Goal: Information Seeking & Learning: Check status

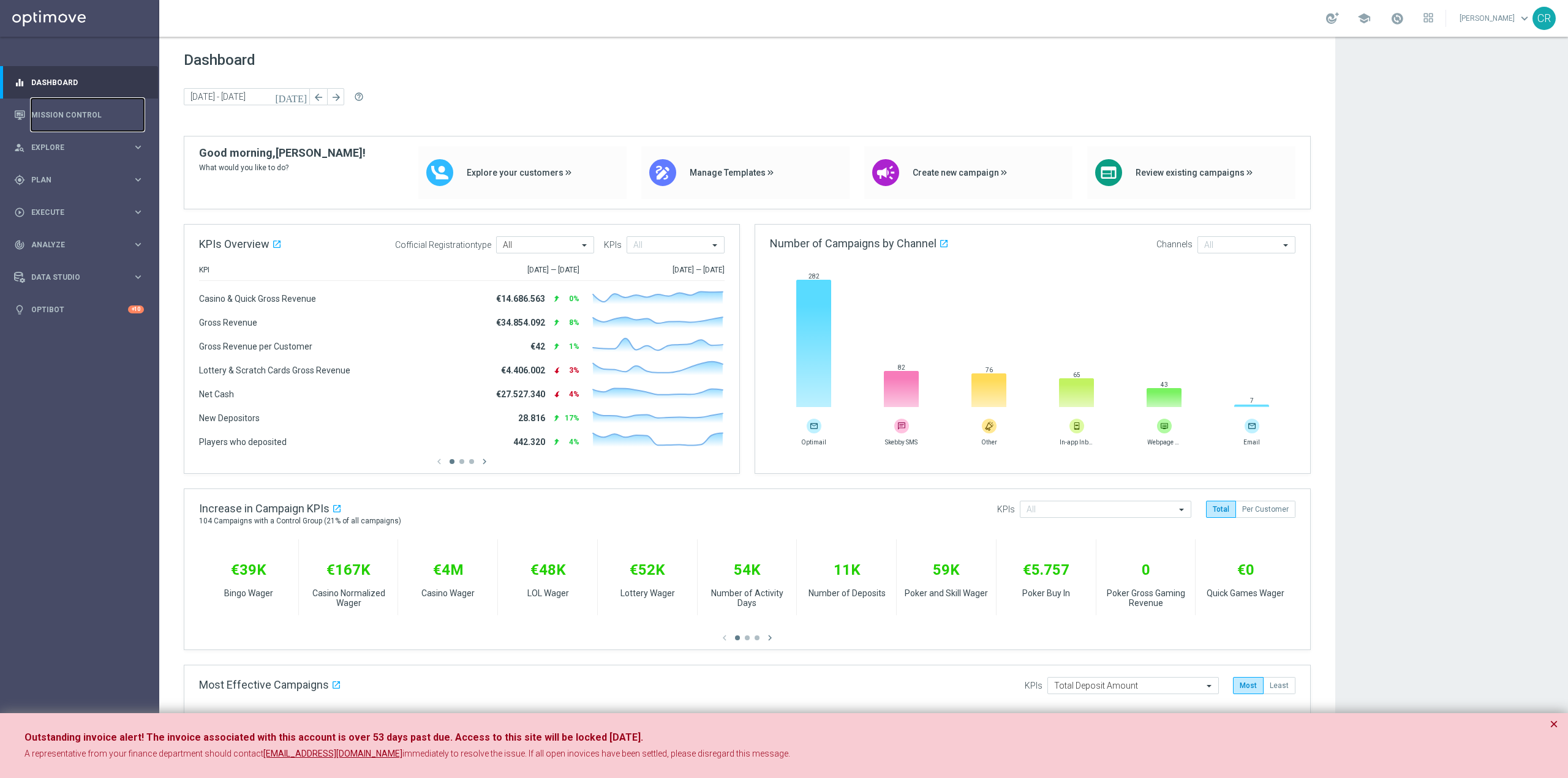
click at [82, 97] on accordion "equalizer Dashboard Mission Control" at bounding box center [79, 195] width 158 height 260
click at [82, 105] on link "Mission Control" at bounding box center [87, 114] width 113 height 32
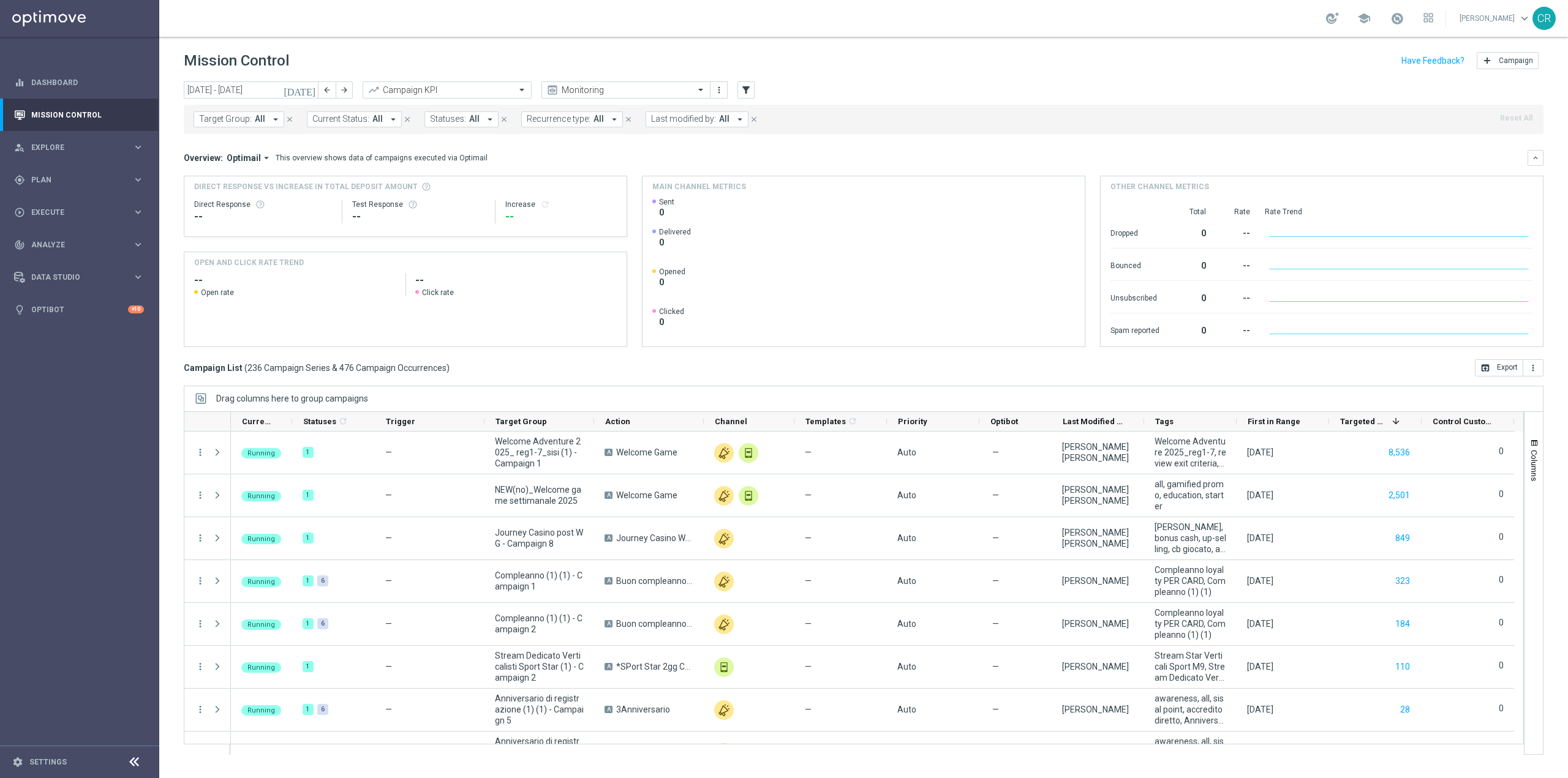
click at [312, 85] on icon "[DATE]" at bounding box center [300, 90] width 33 height 11
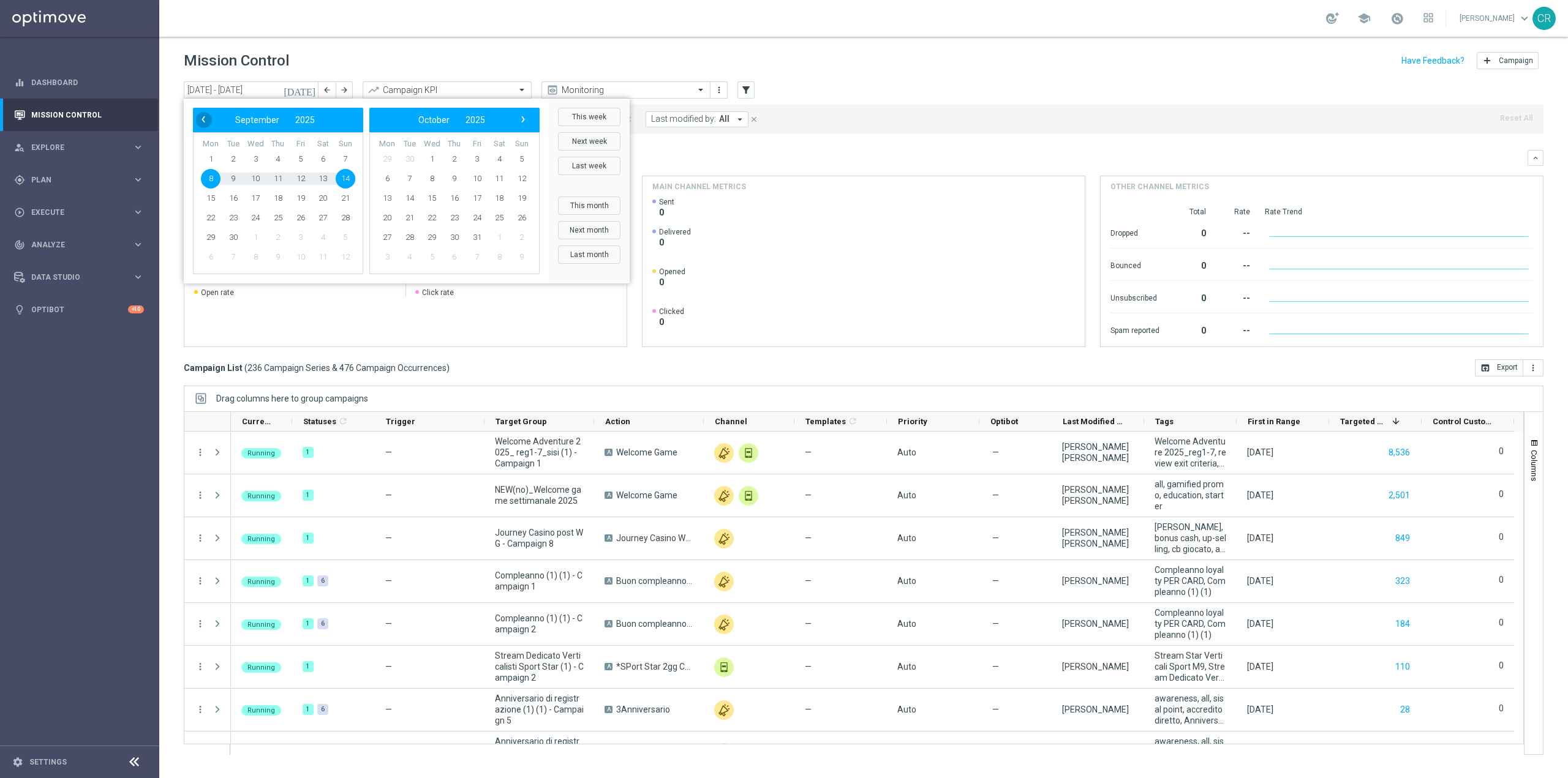
click at [204, 118] on span "‹" at bounding box center [203, 118] width 16 height 16
click at [197, 119] on span "‹" at bounding box center [203, 118] width 16 height 16
click at [282, 233] on span "31" at bounding box center [277, 237] width 19 height 19
click at [527, 160] on span "3" at bounding box center [521, 159] width 19 height 19
type input "[DATE] - [DATE]"
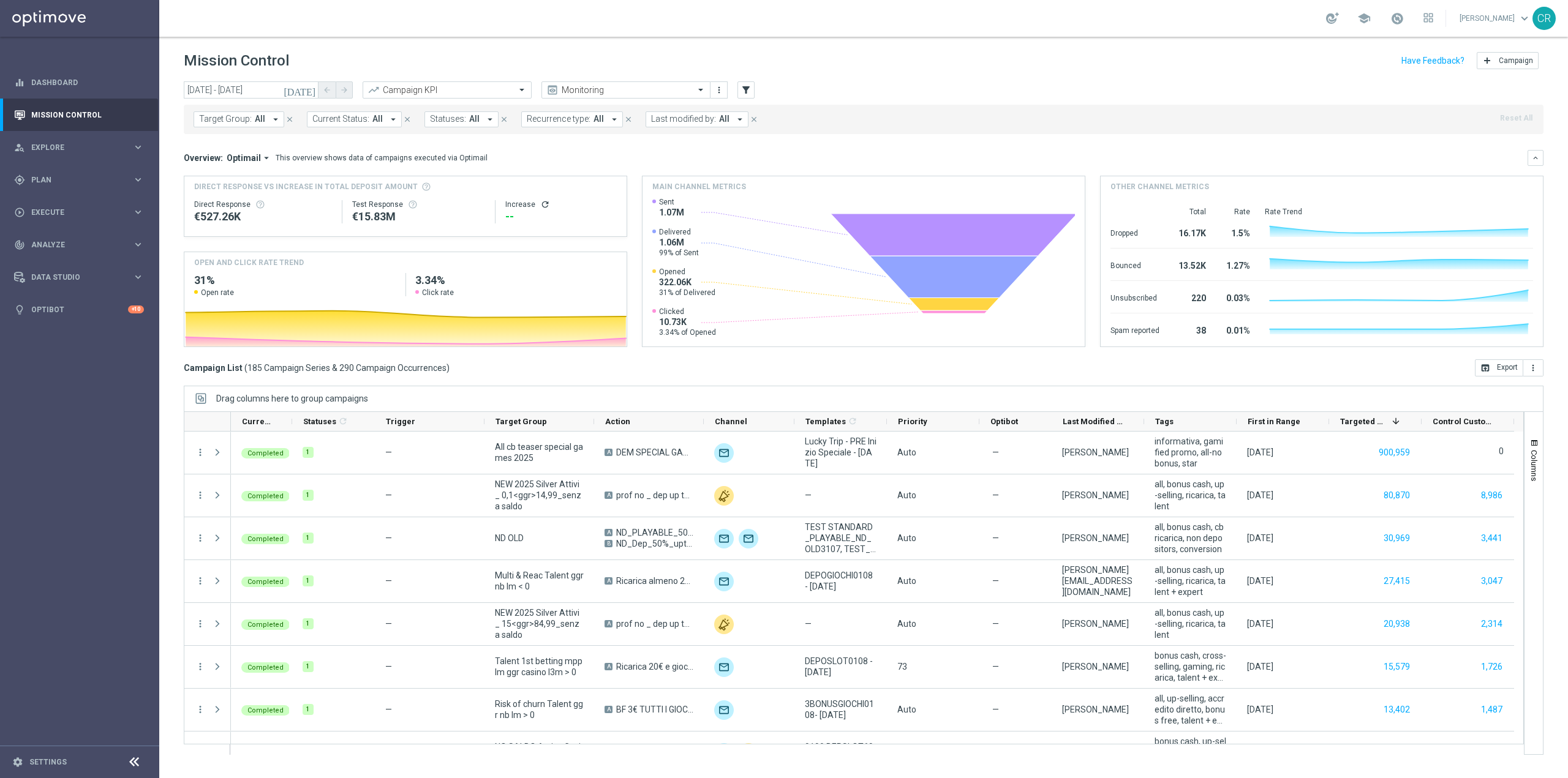
click at [241, 115] on span "Target Group:" at bounding box center [225, 118] width 52 height 10
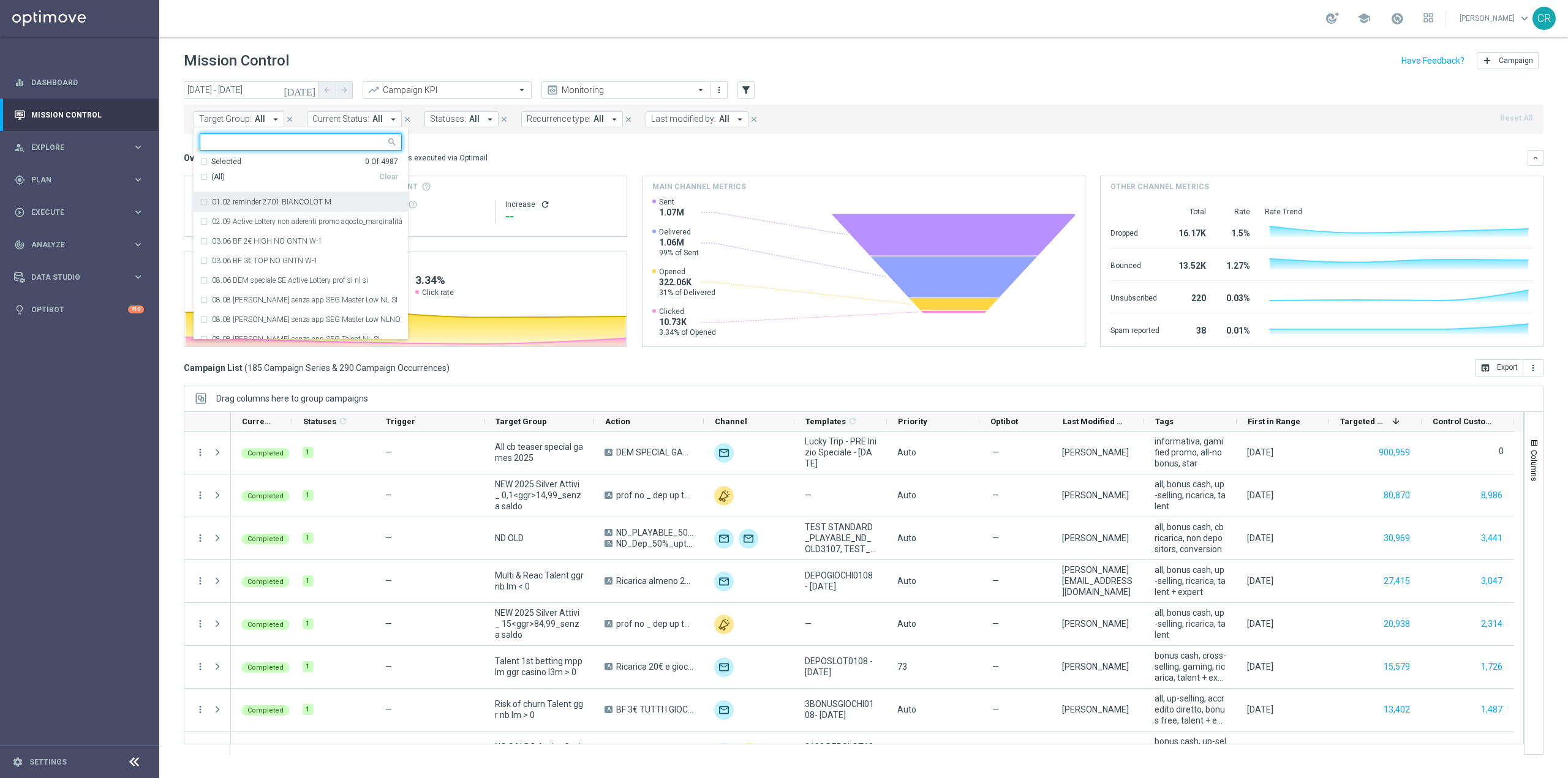
paste input "Multi Master Low 1st NO Casino & GeV lm"
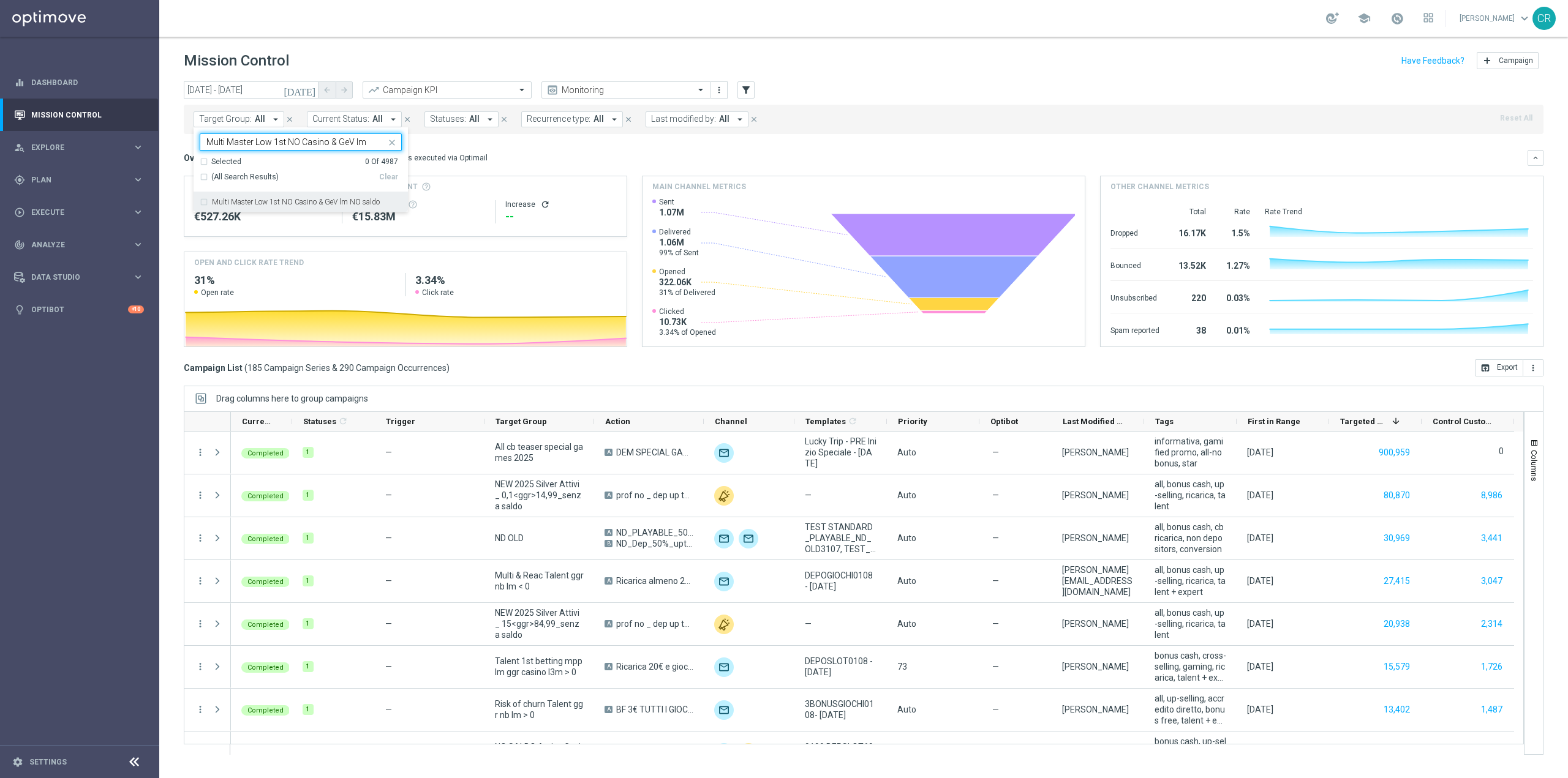
click at [287, 196] on div "Multi Master Low 1st NO Casino & GeV lm NO saldo" at bounding box center [301, 202] width 202 height 19
type input "Multi Master Low 1st NO Casino & GeV lm"
click at [739, 148] on mini-dashboard "Overview: Optimail arrow_drop_down This overview shows data of campaigns execut…" at bounding box center [863, 247] width 1360 height 226
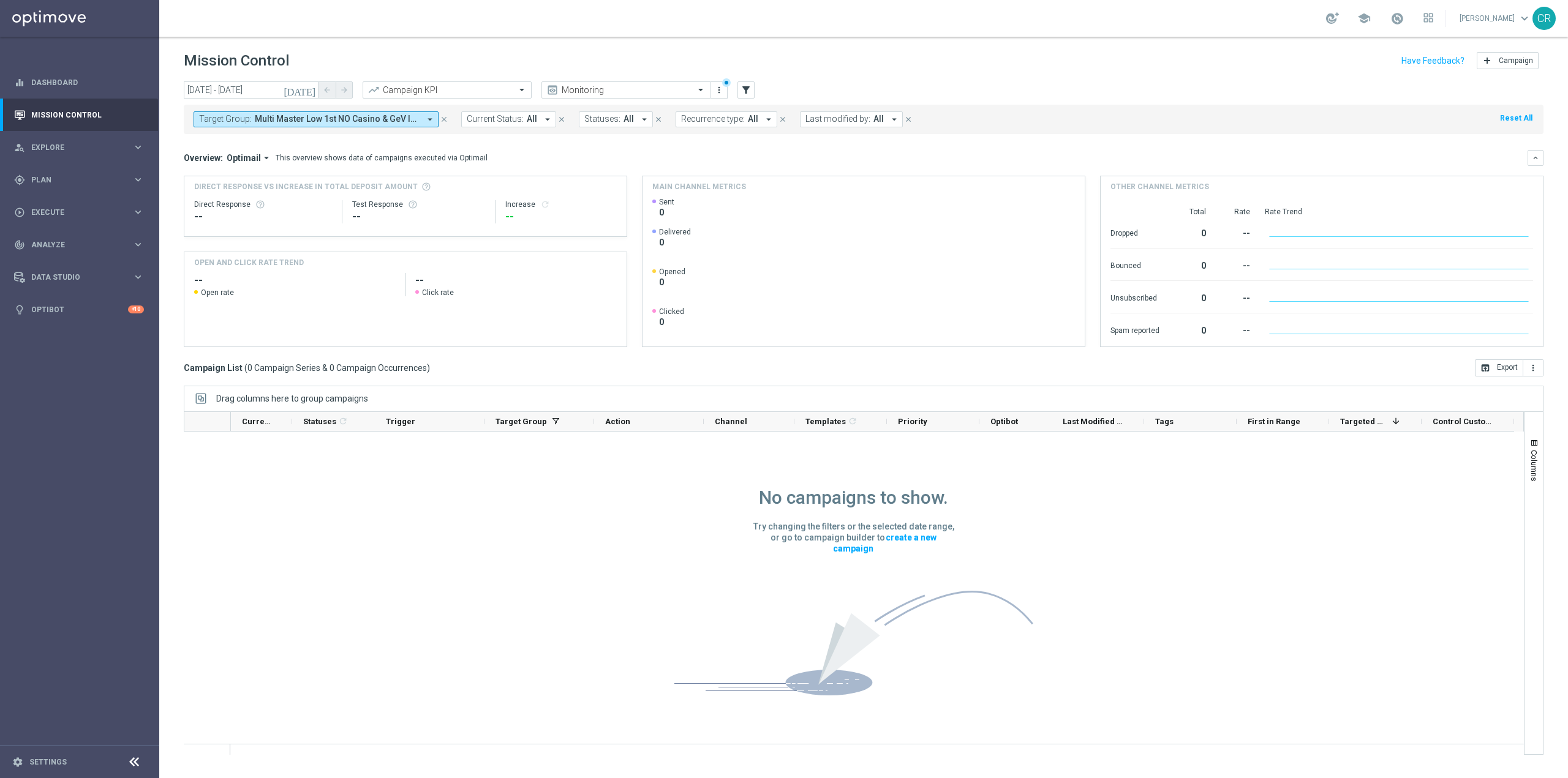
click at [874, 116] on span "All" at bounding box center [879, 118] width 10 height 10
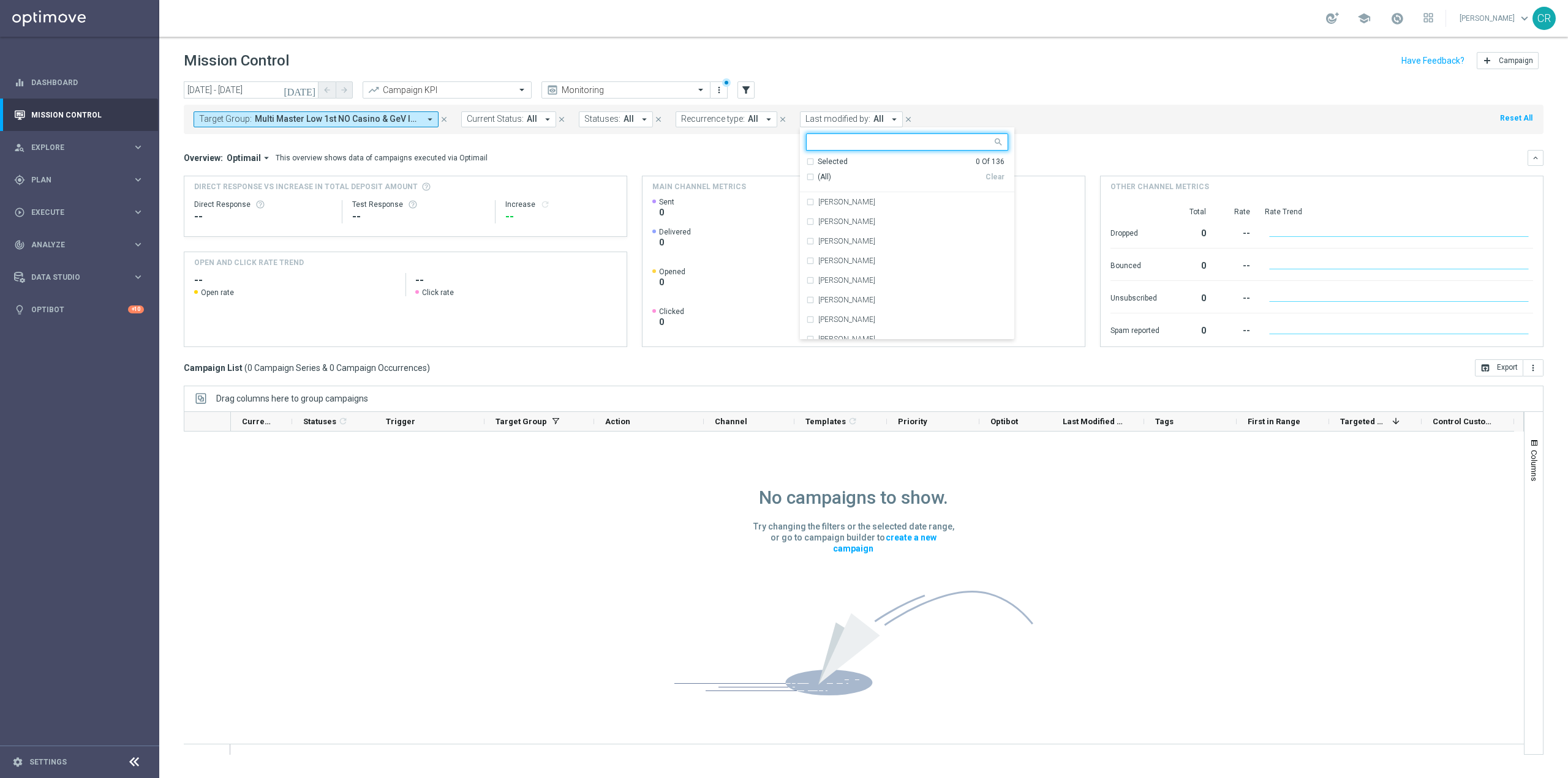
click at [750, 119] on span "All" at bounding box center [753, 118] width 10 height 10
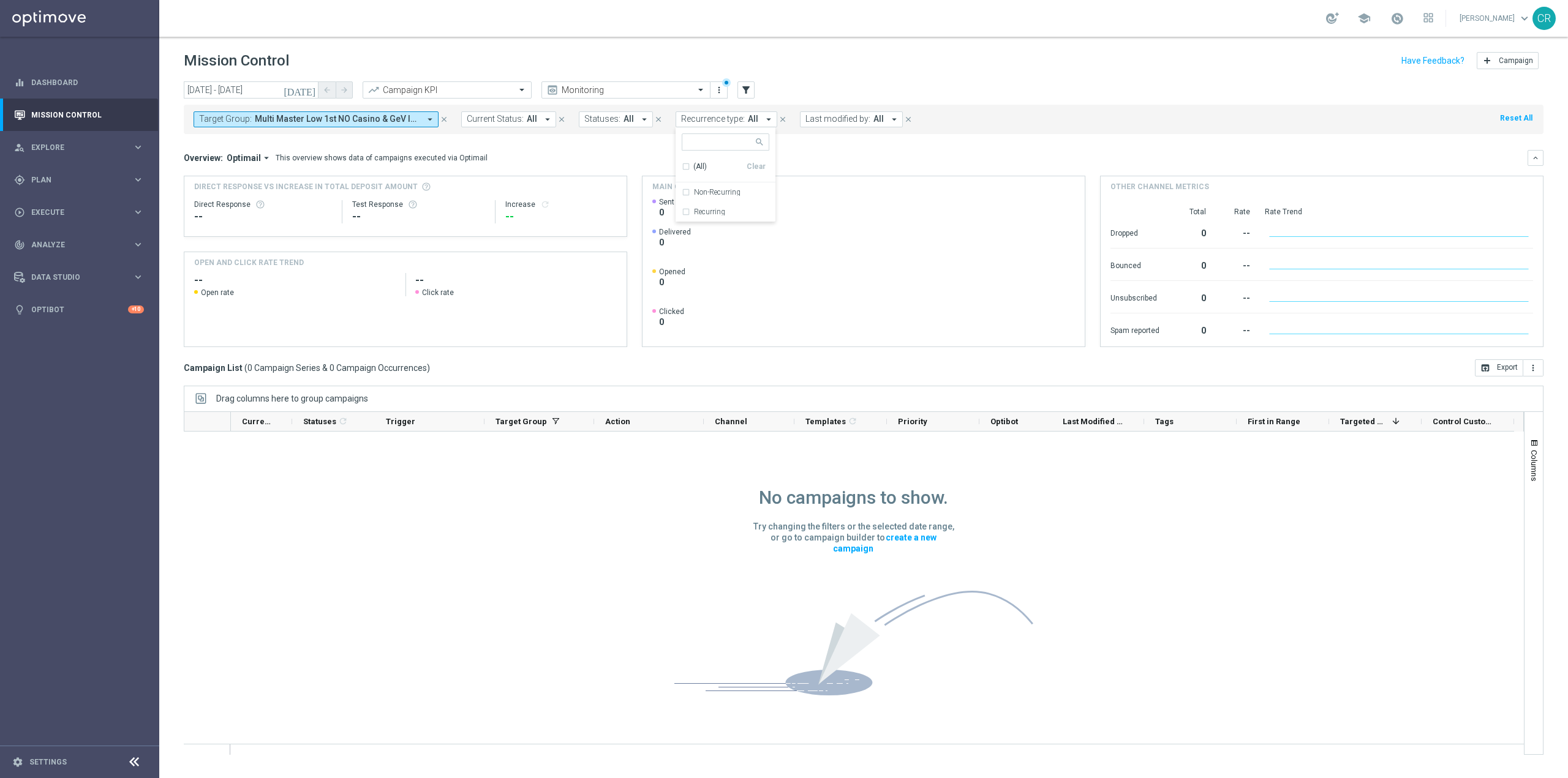
click at [800, 140] on mini-dashboard "Overview: Optimail arrow_drop_down This overview shows data of campaigns execut…" at bounding box center [863, 247] width 1360 height 226
click at [308, 93] on icon "[DATE]" at bounding box center [300, 90] width 33 height 11
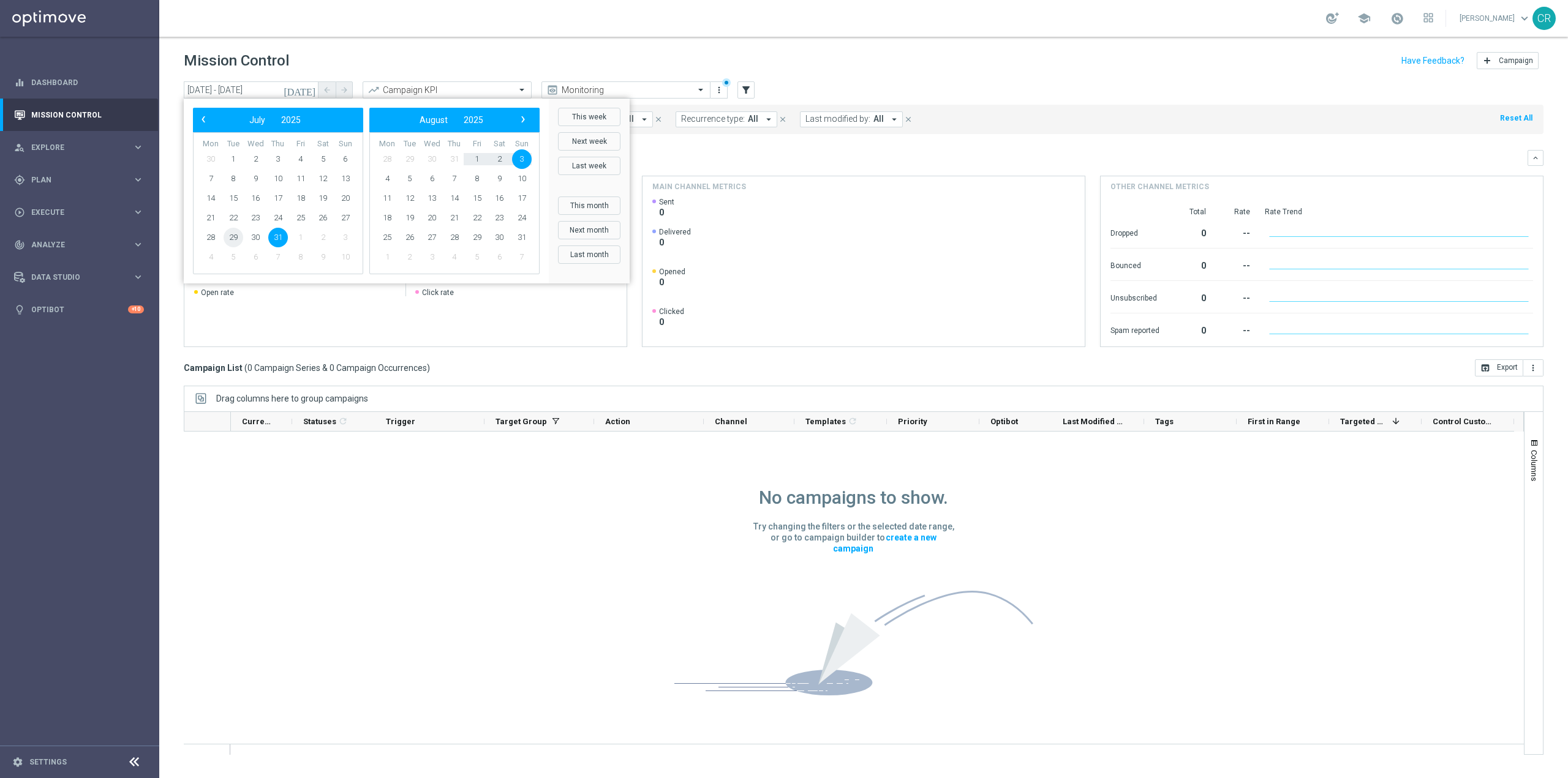
click at [233, 235] on span "29" at bounding box center [233, 237] width 19 height 19
click at [404, 179] on span "5" at bounding box center [409, 178] width 19 height 19
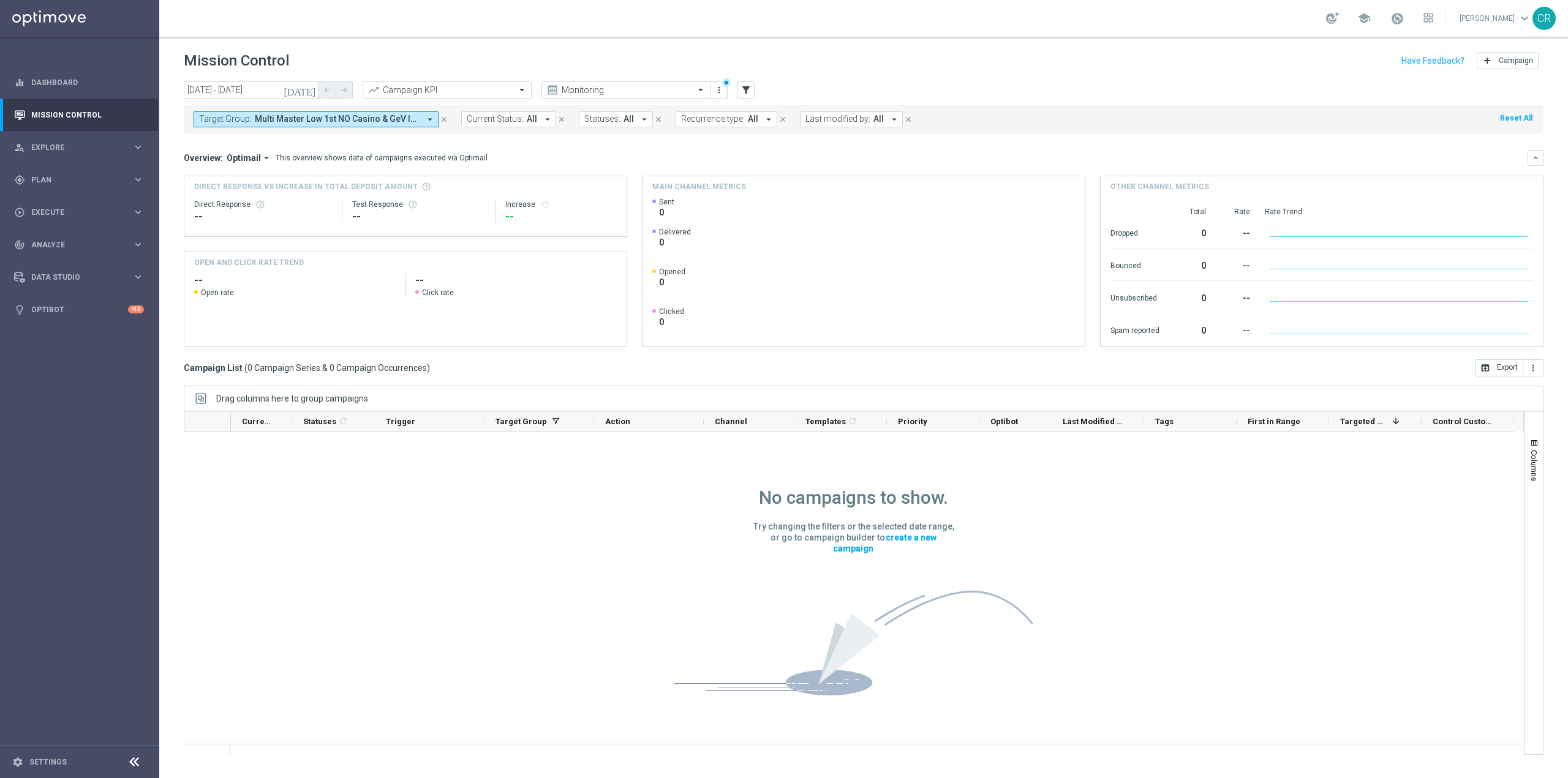
click at [307, 91] on icon "[DATE]" at bounding box center [300, 90] width 33 height 11
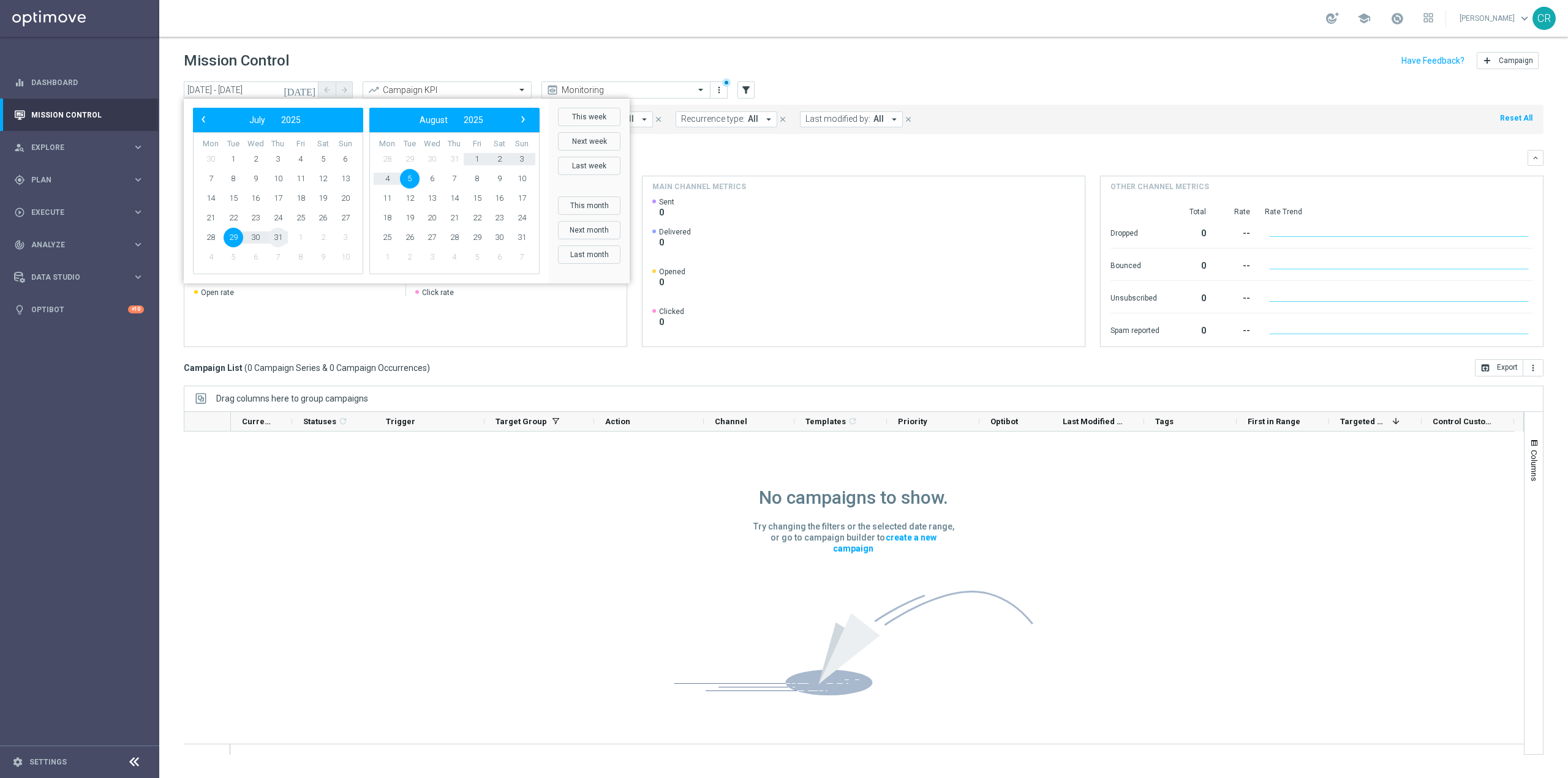
click at [281, 239] on span "31" at bounding box center [277, 237] width 19 height 19
type input "[DATE] - [DATE]"
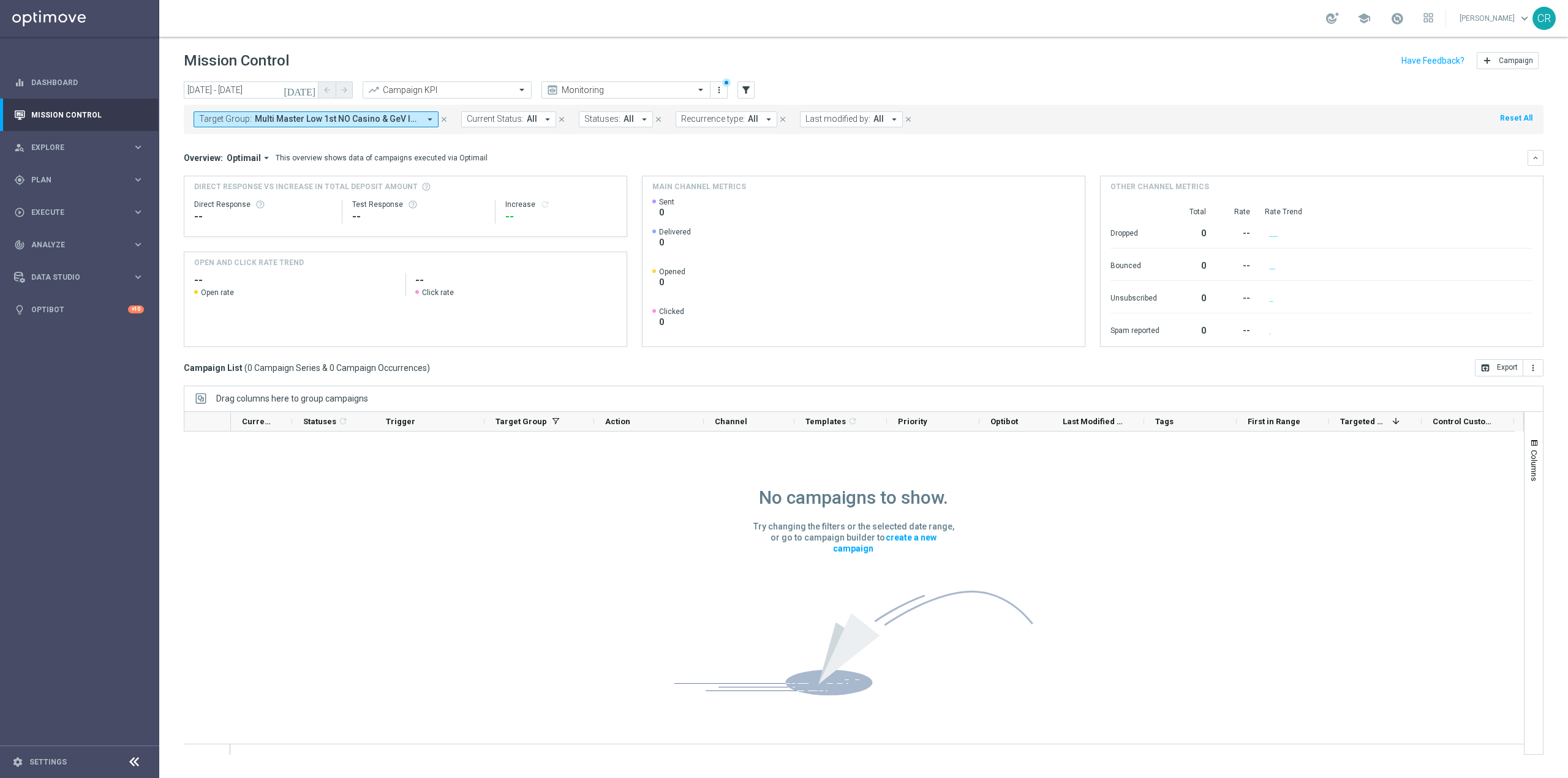
click at [386, 119] on span "Multi Master Low 1st NO Casino & GeV lm NO saldo" at bounding box center [337, 118] width 164 height 10
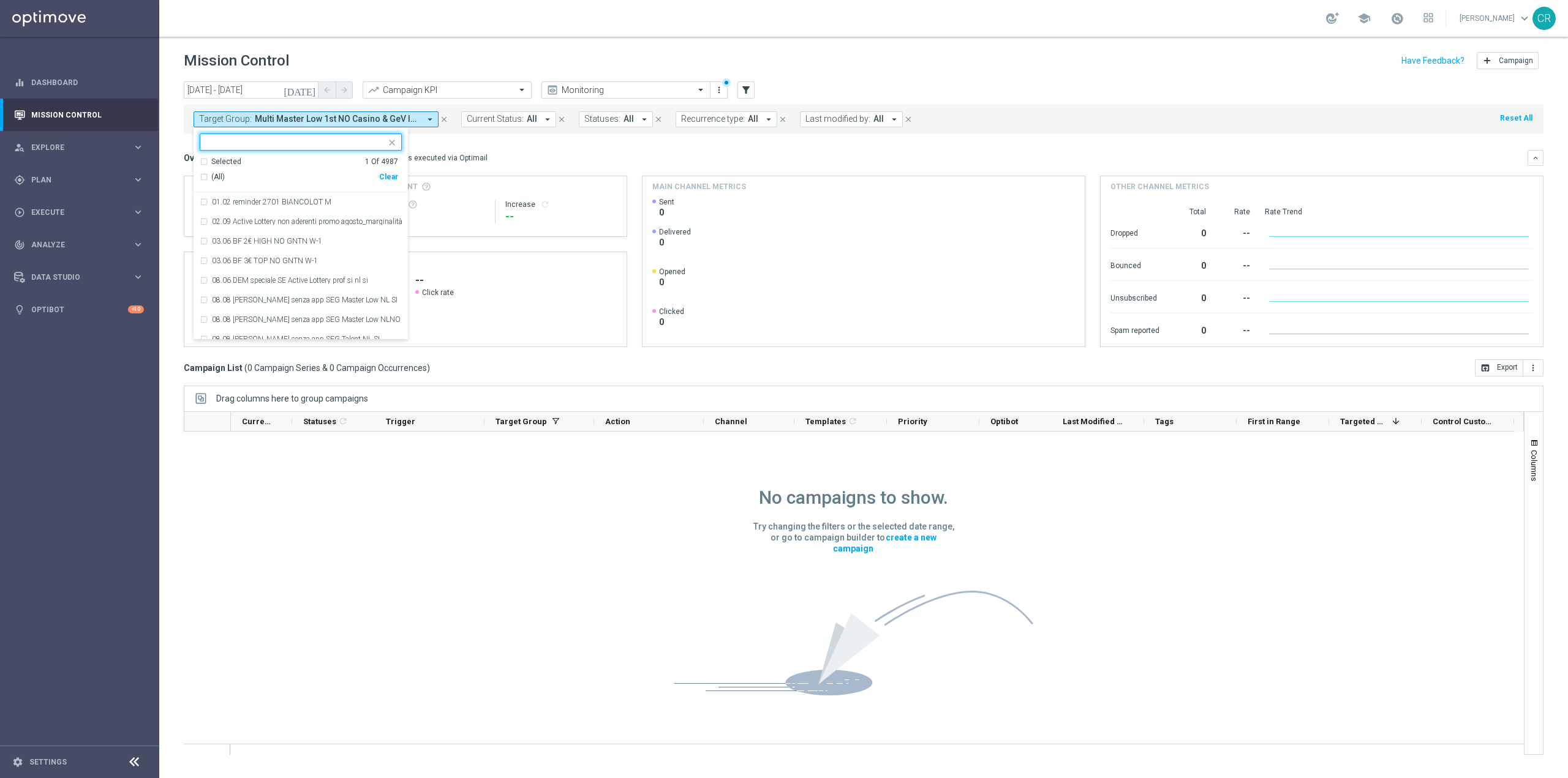
click at [0, 0] on div "Clear" at bounding box center [0, 0] width 0 height 0
click at [528, 150] on div "Overview: Optimail arrow_drop_down This overview shows data of campaigns execut…" at bounding box center [863, 157] width 1360 height 16
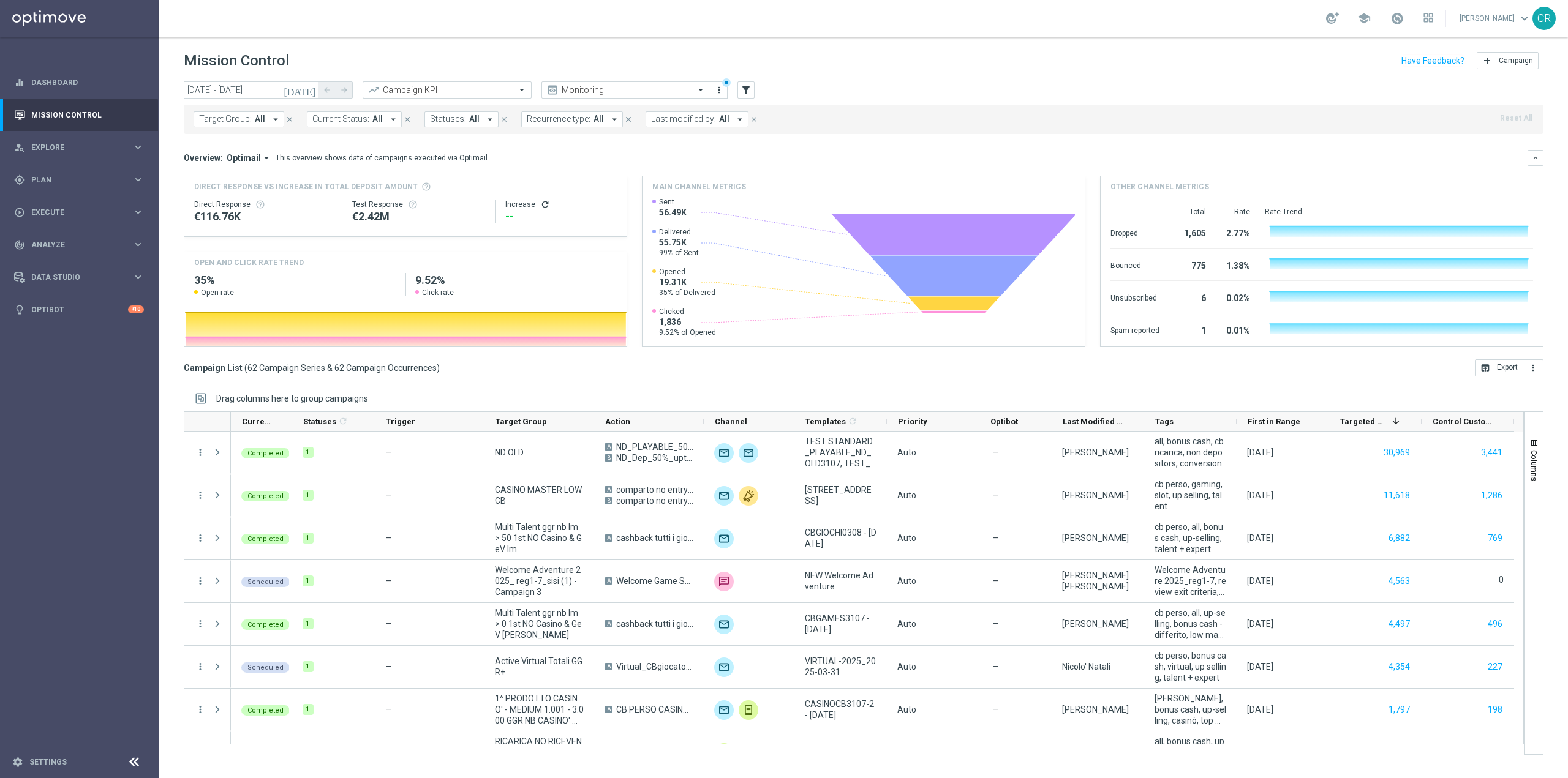
click at [1290, 90] on div "[DATE] [DATE] - [DATE] arrow_back arrow_forward Campaign KPI trending_up Monito…" at bounding box center [863, 91] width 1360 height 18
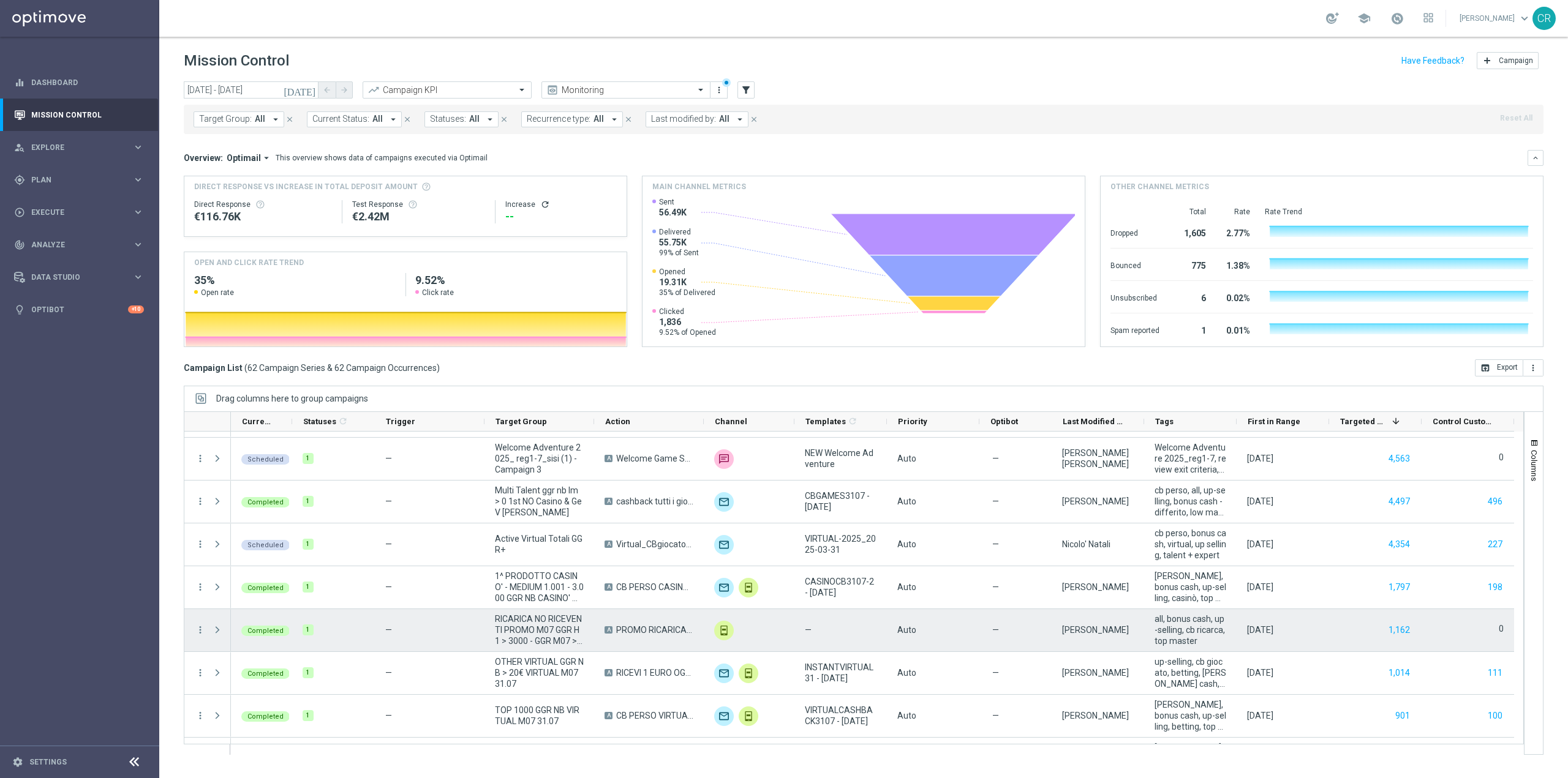
scroll to position [61, 0]
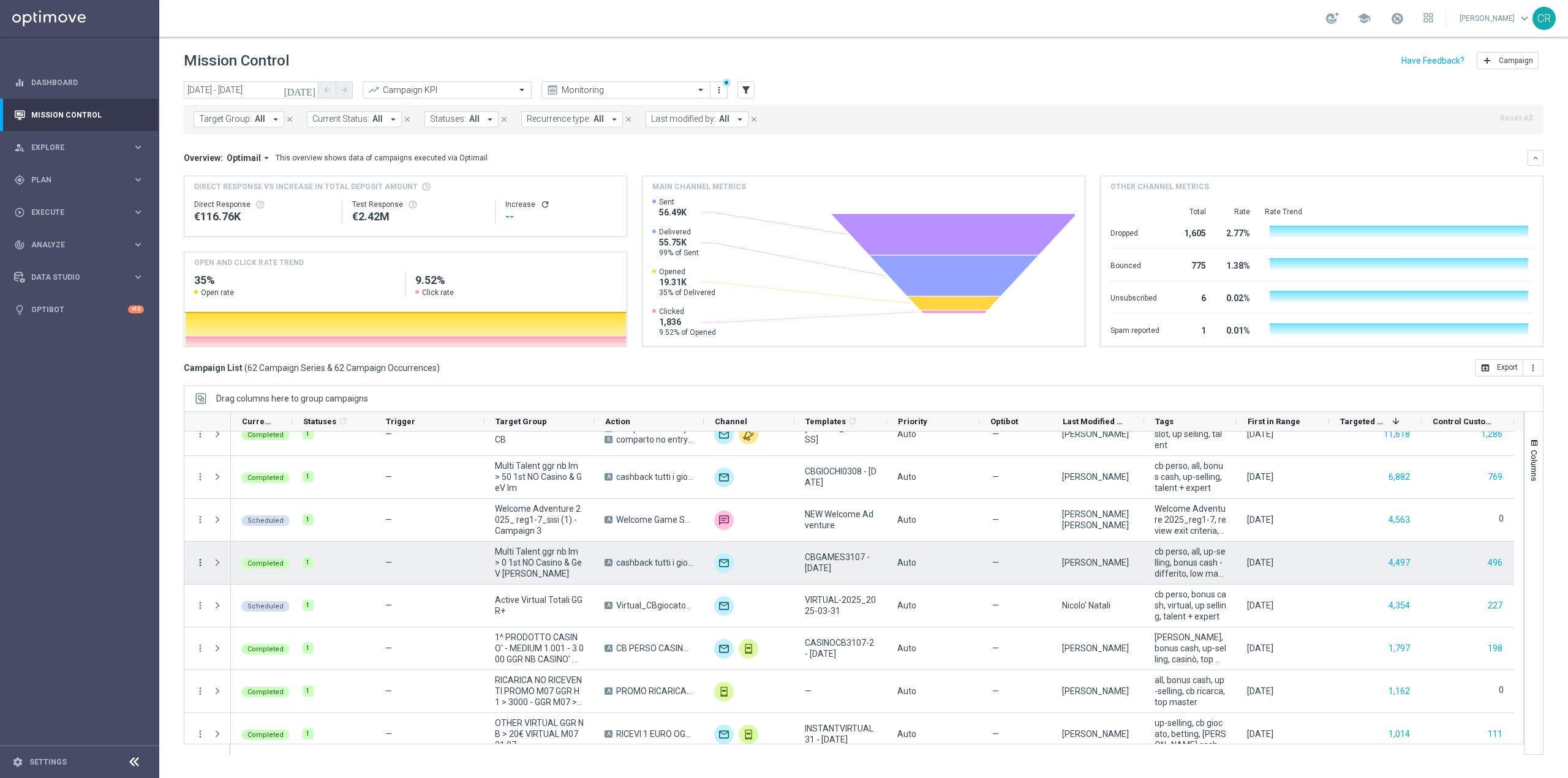
click at [199, 561] on icon "more_vert" at bounding box center [200, 562] width 11 height 11
click at [249, 636] on span "Go to Campaign Analysis" at bounding box center [267, 638] width 87 height 8
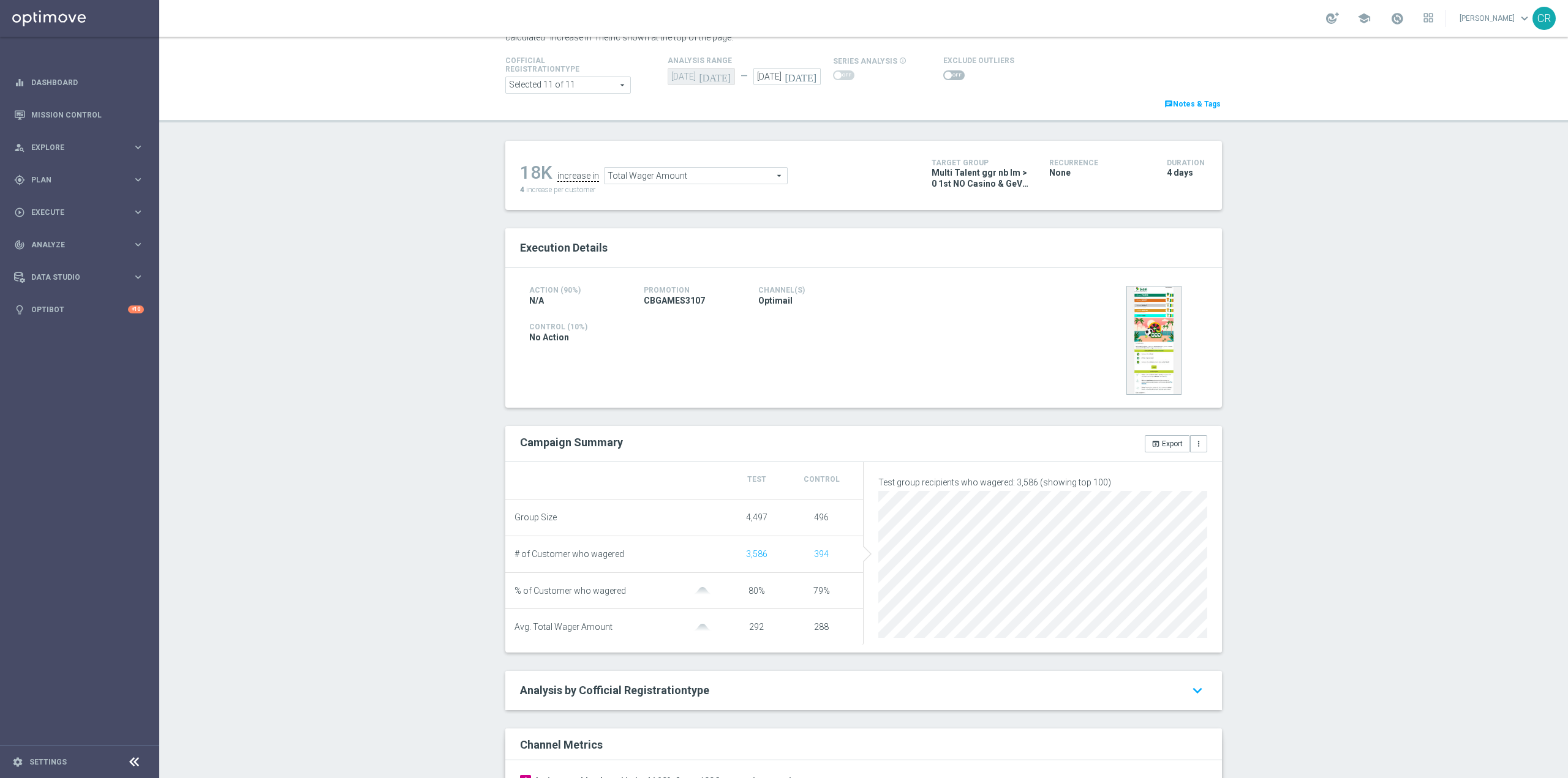
scroll to position [122, 0]
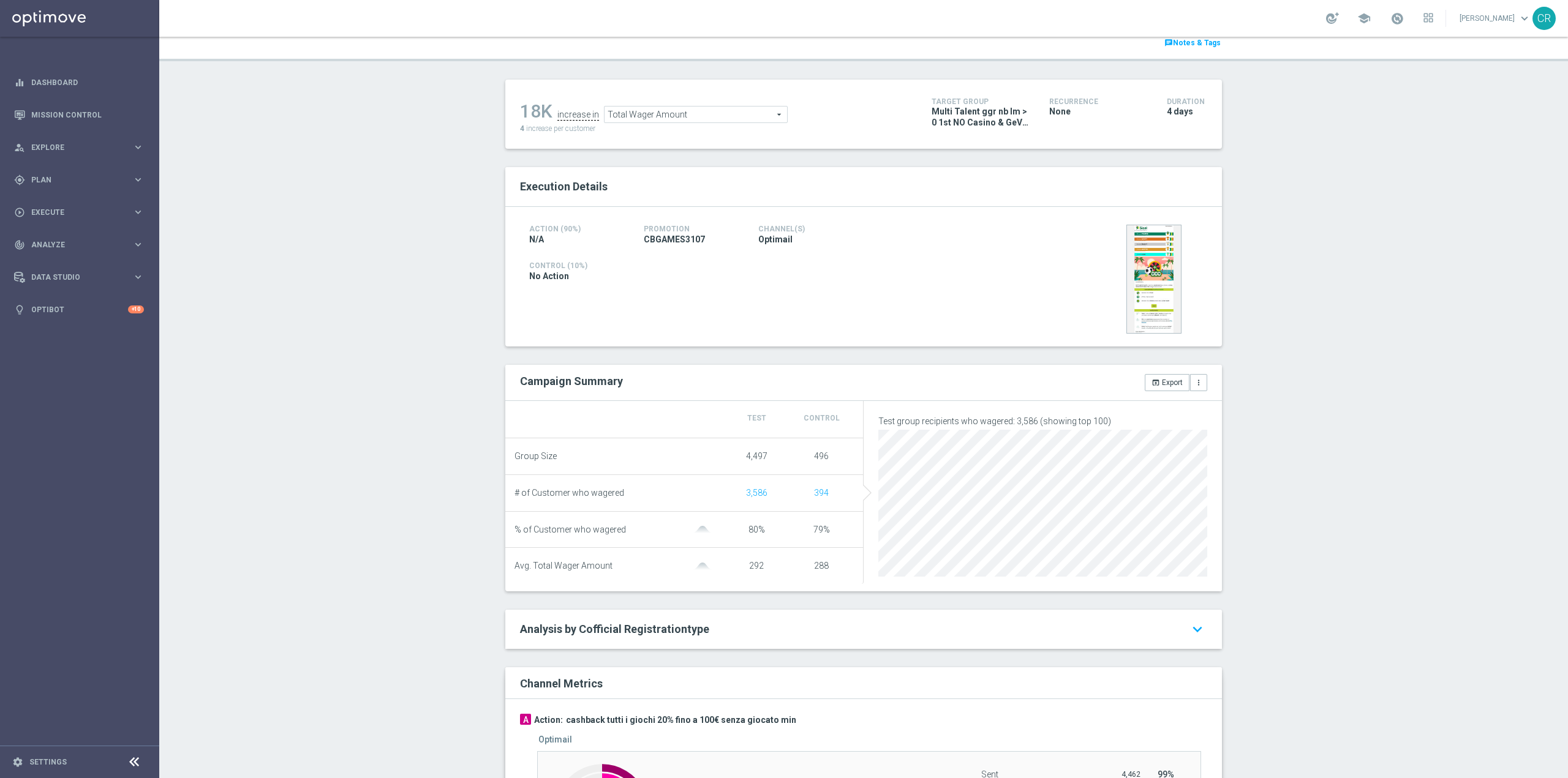
click at [734, 117] on span "Total Wager Amount" at bounding box center [696, 114] width 183 height 16
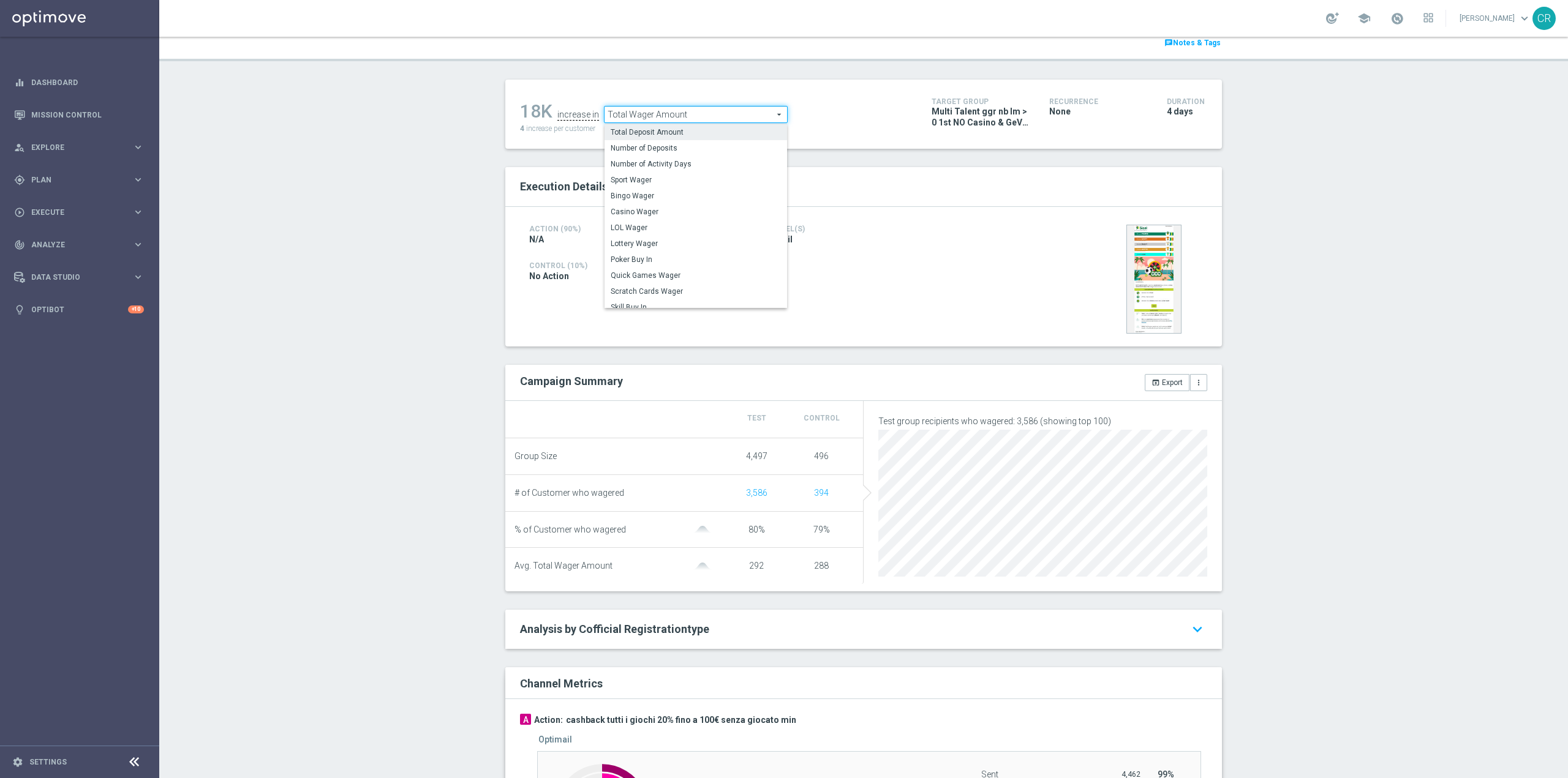
click at [701, 133] on span "Total Deposit Amount" at bounding box center [696, 132] width 171 height 10
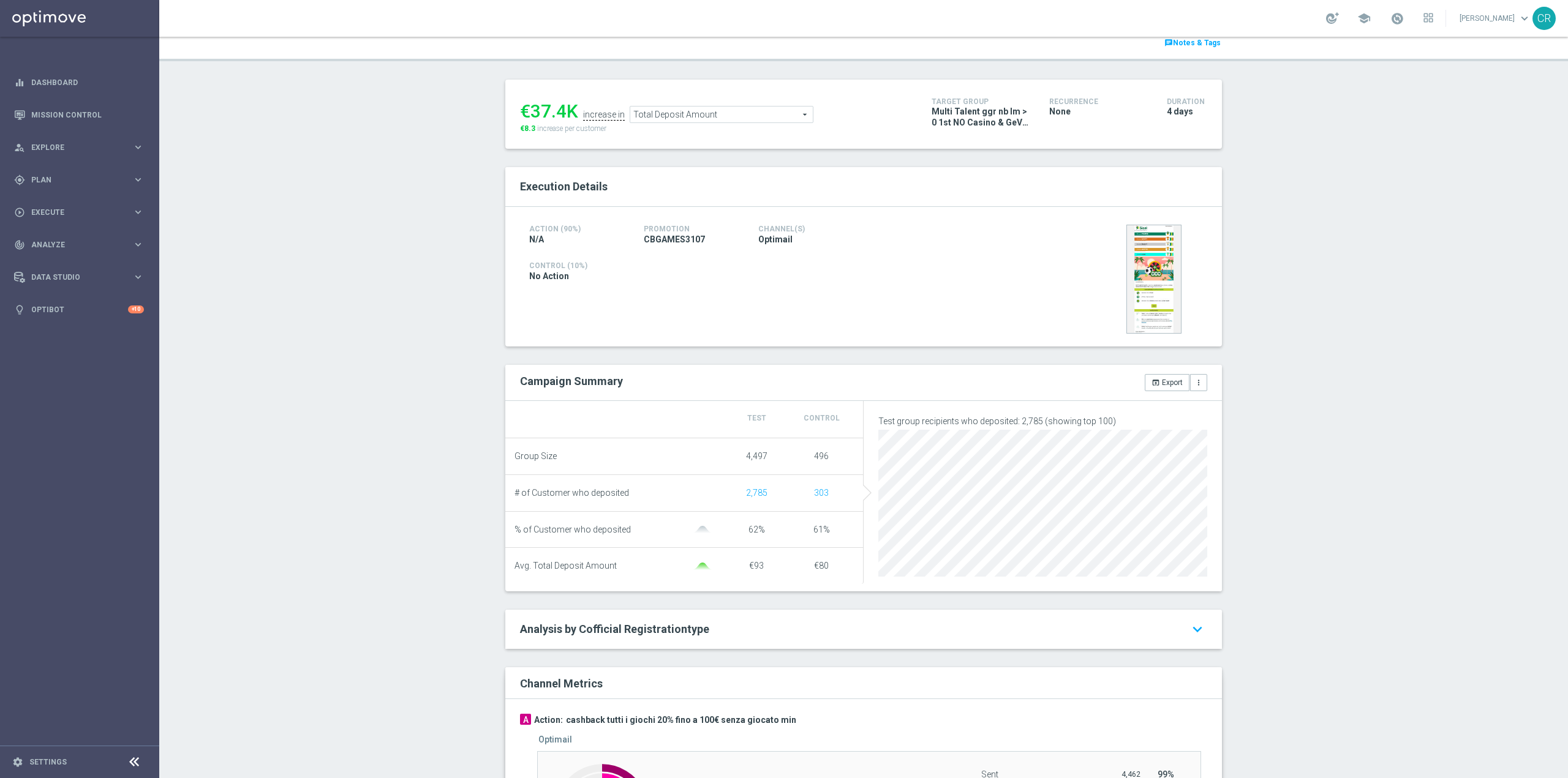
click at [770, 124] on div "€37.4K increase in Total Deposit Amount Total Deposit Amount arrow_drop_down se…" at bounding box center [717, 114] width 393 height 39
click at [768, 106] on div "Total Deposit Amount Total Deposit Amount arrow_drop_down search" at bounding box center [722, 114] width 184 height 17
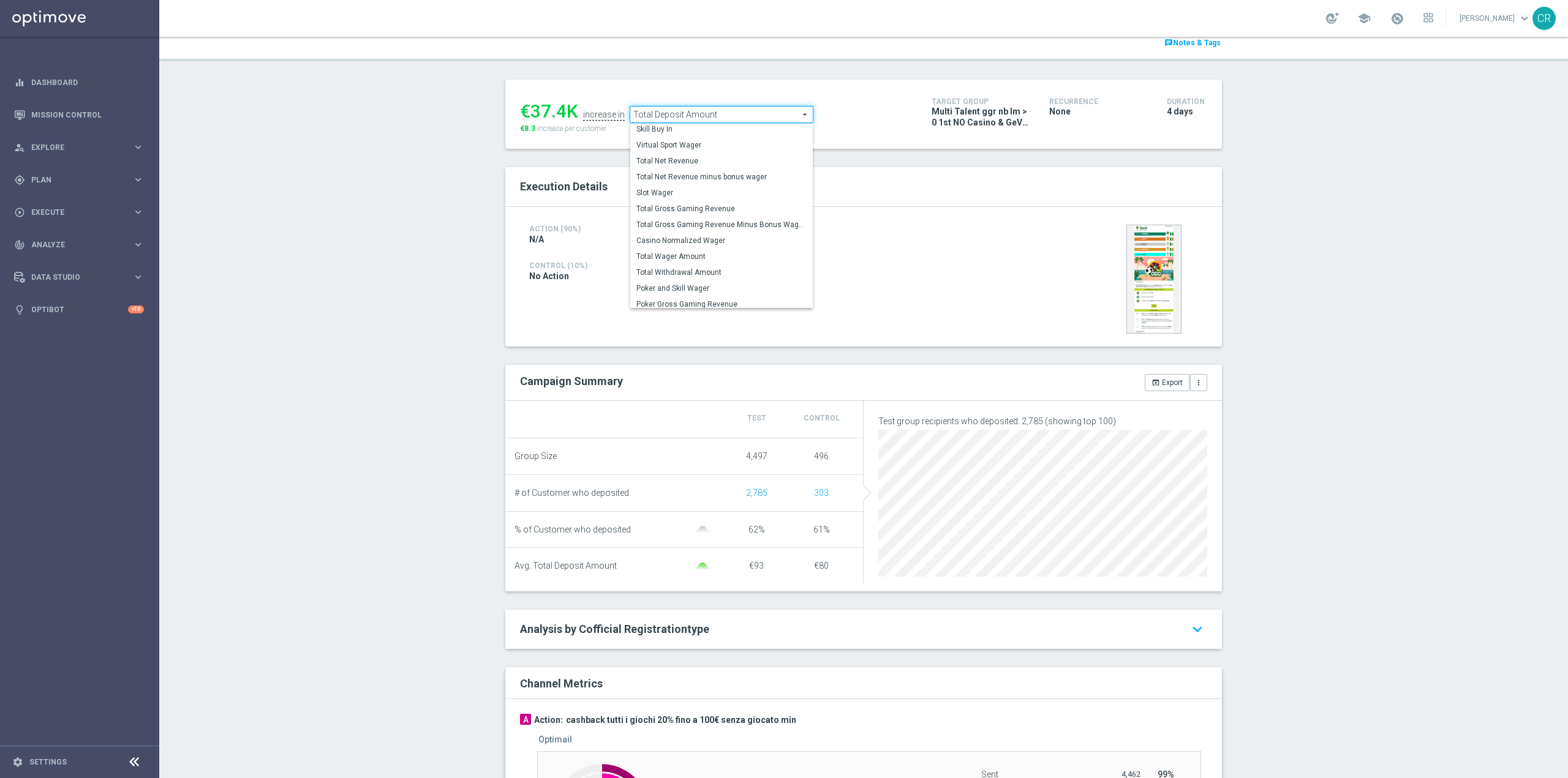
scroll to position [176, 0]
click at [729, 196] on label "Slot Wager" at bounding box center [722, 188] width 183 height 16
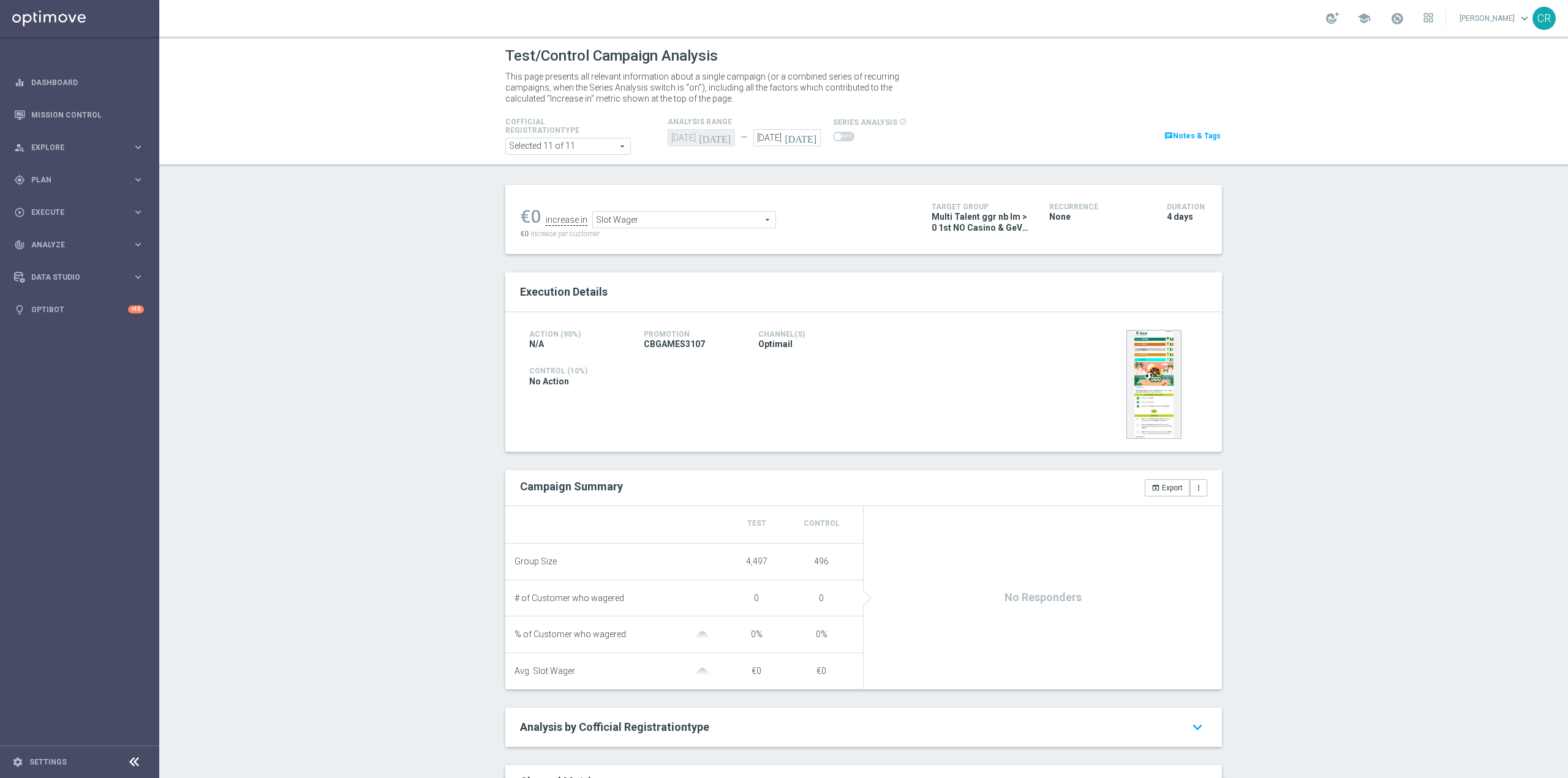
click at [728, 222] on span "Slot Wager" at bounding box center [684, 219] width 183 height 16
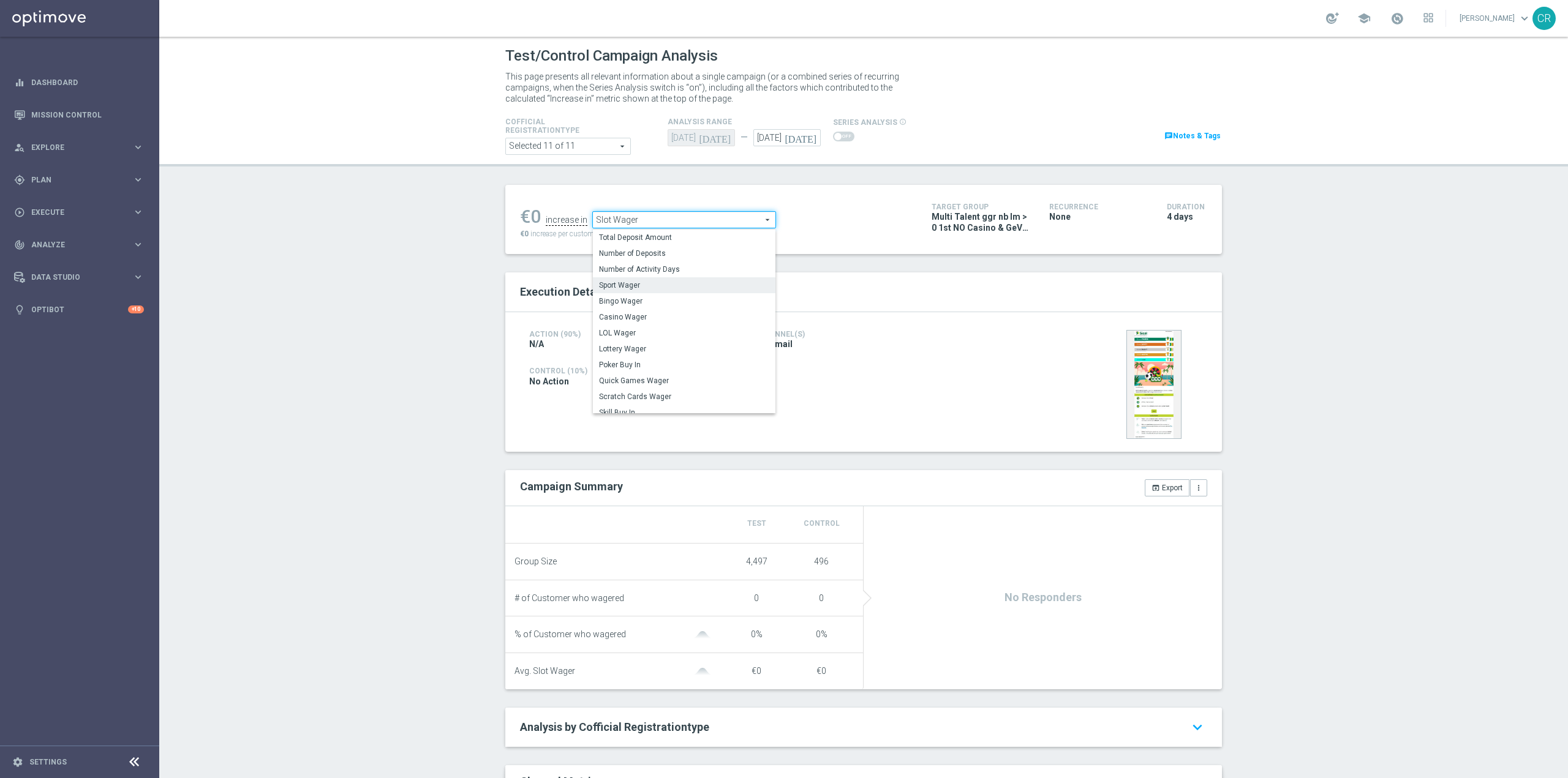
click at [668, 290] on span "Sport Wager" at bounding box center [685, 285] width 171 height 10
type input "Sport Wager"
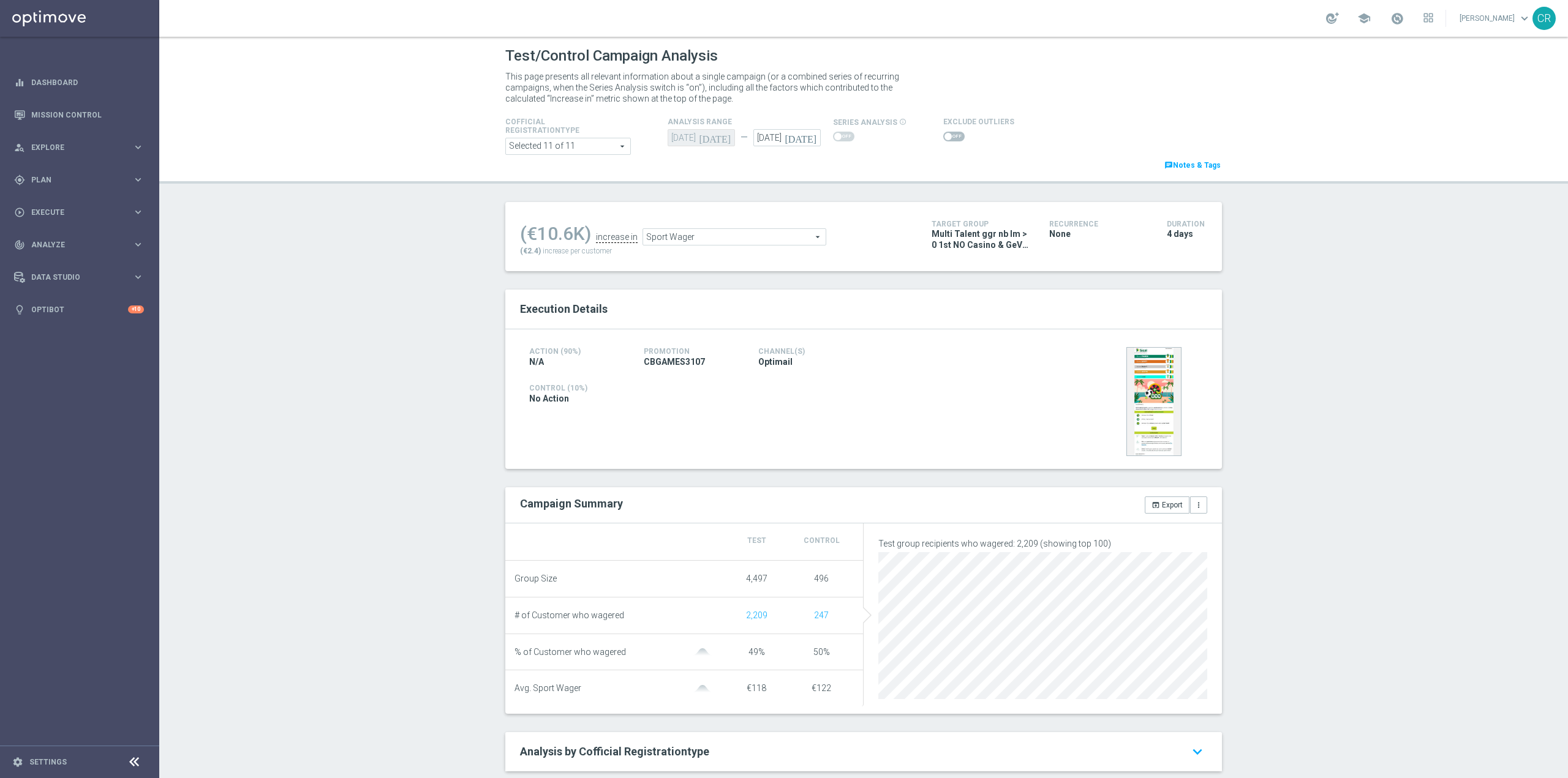
click at [945, 134] on span at bounding box center [948, 137] width 7 height 7
click at [944, 134] on input "checkbox" at bounding box center [954, 136] width 21 height 10
checkbox input "true"
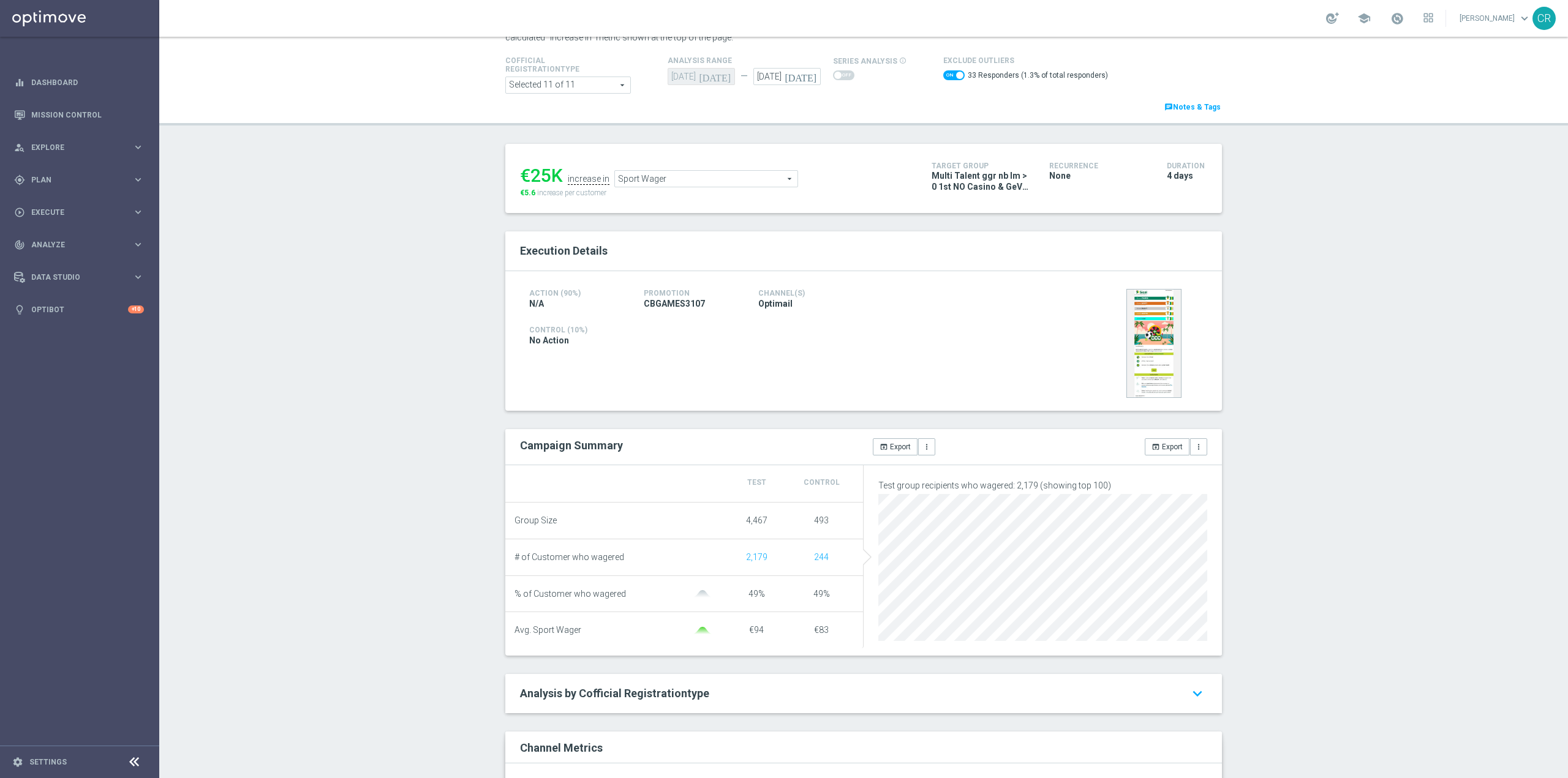
click at [739, 176] on span "Sport Wager" at bounding box center [706, 178] width 183 height 16
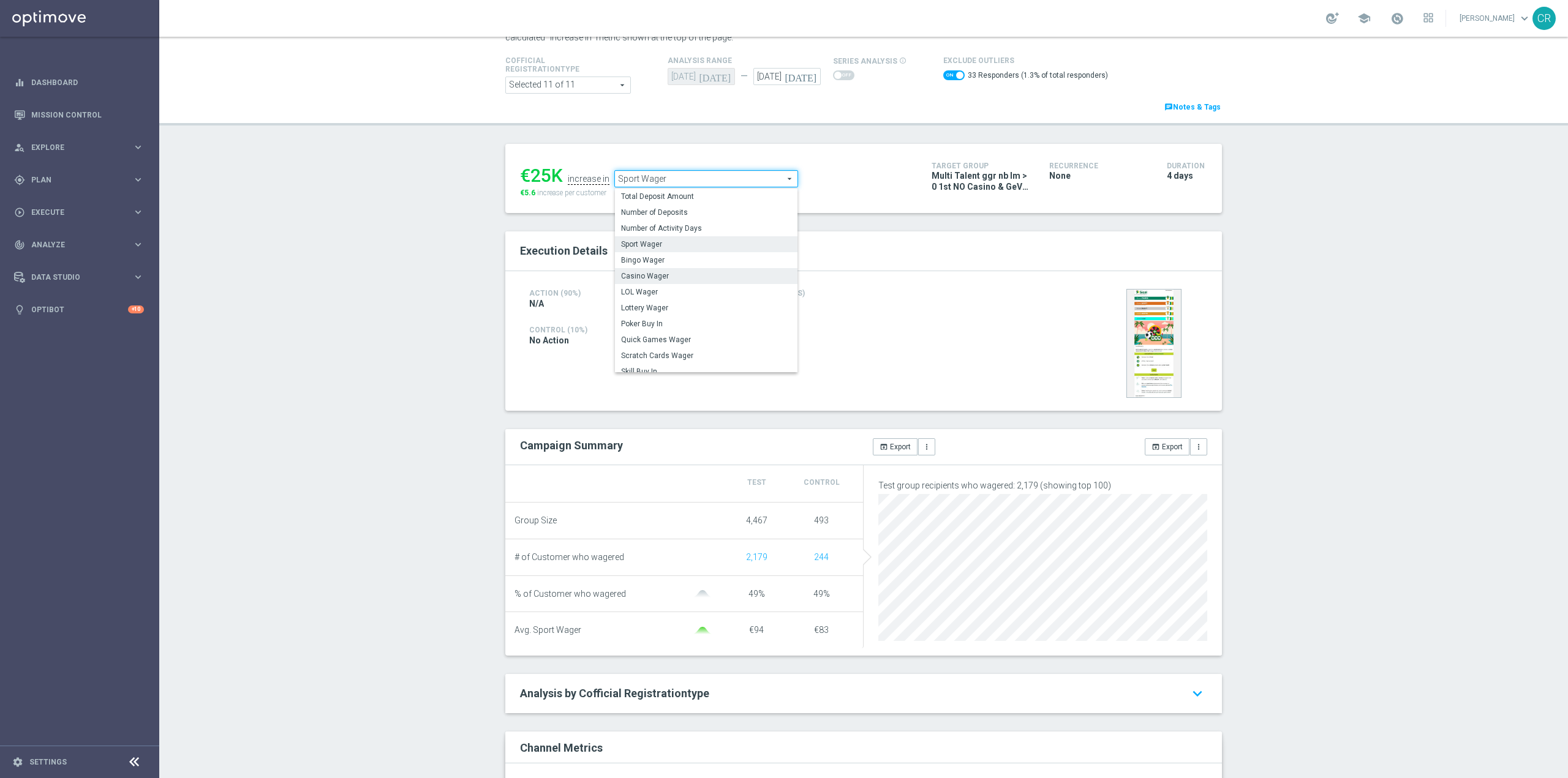
click at [678, 283] on label "Casino Wager" at bounding box center [706, 275] width 183 height 16
type input "Casino Wager"
checkbox input "false"
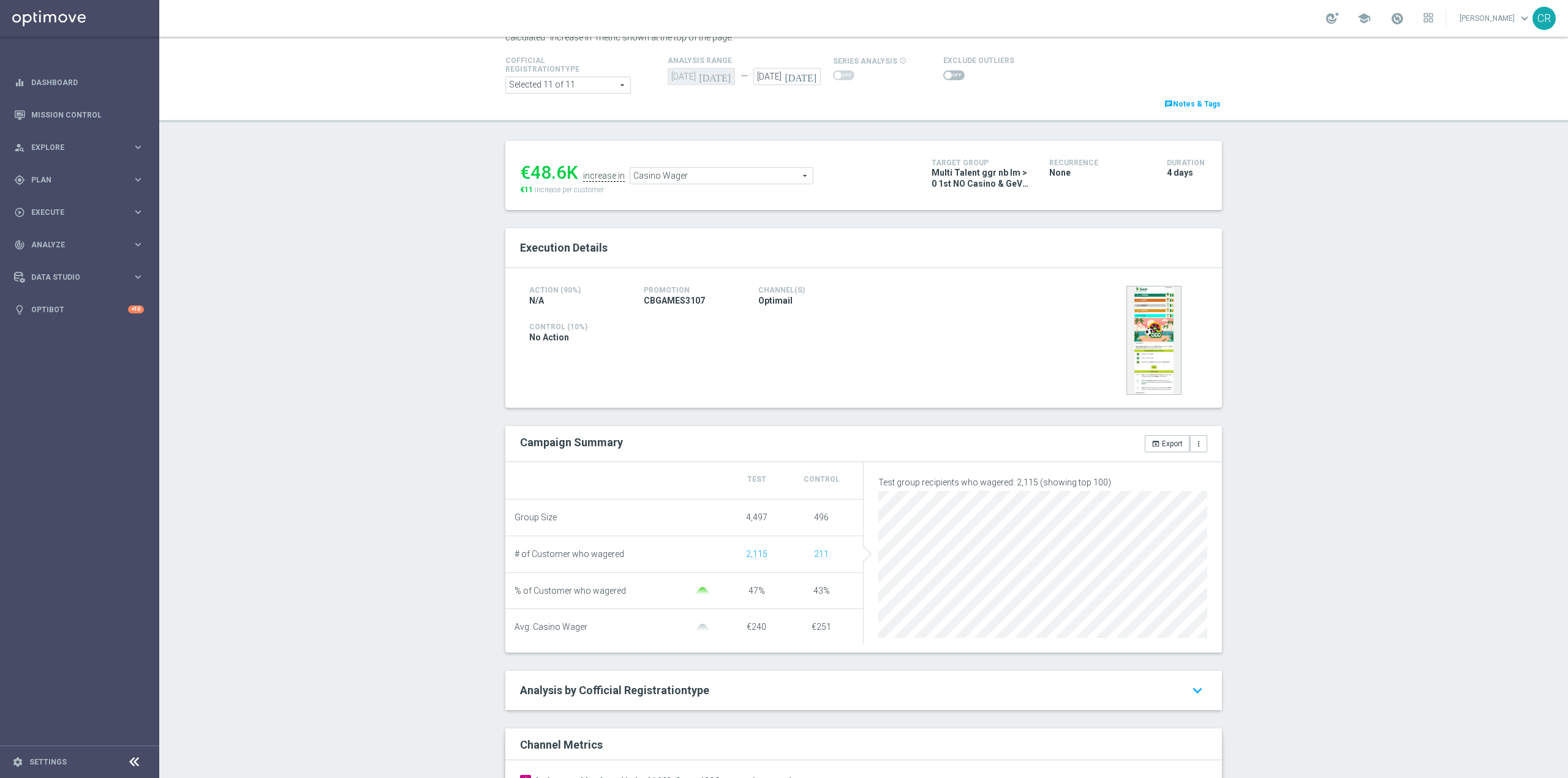
click at [774, 178] on span "Casino Wager" at bounding box center [722, 175] width 183 height 16
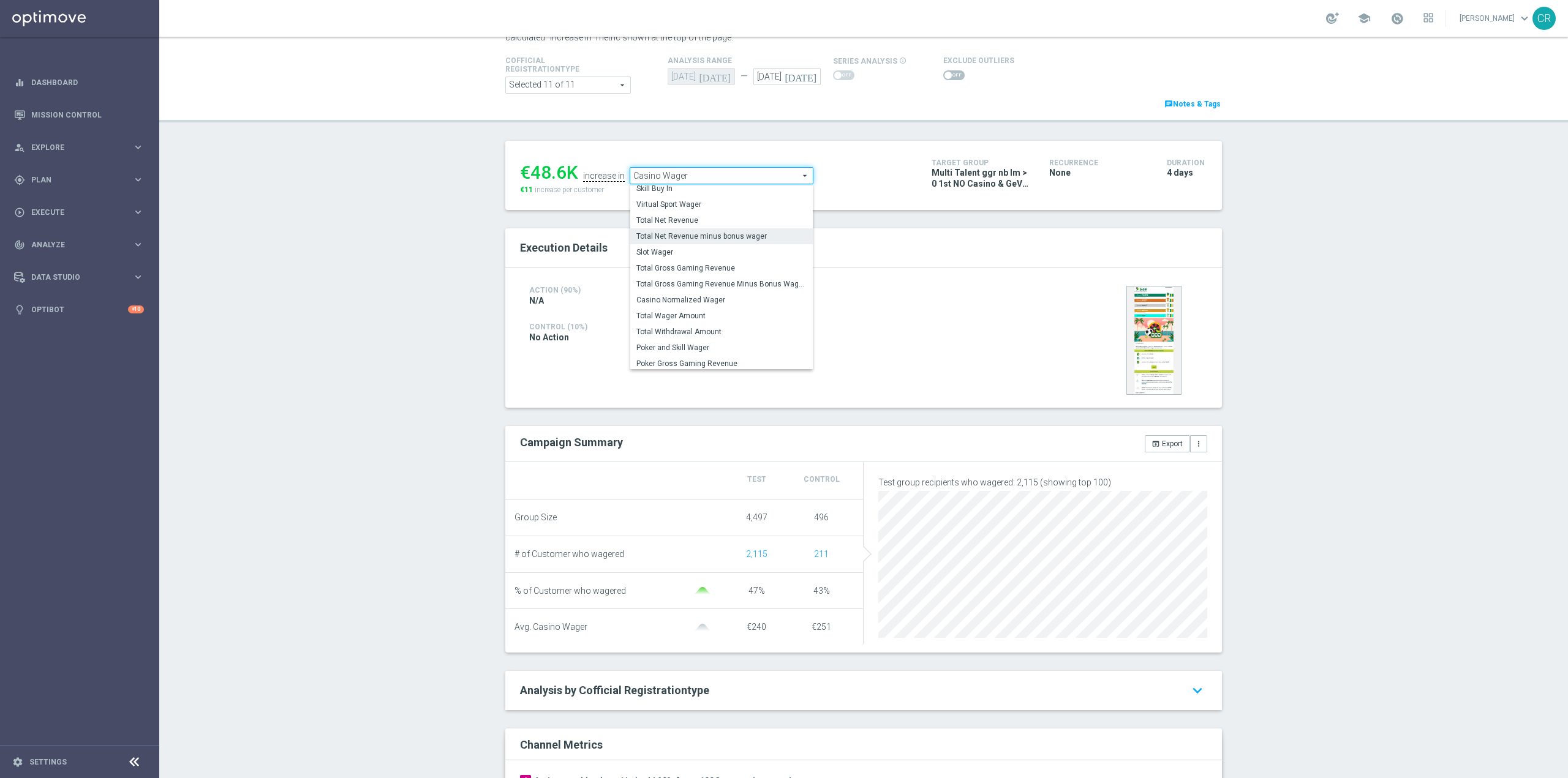
scroll to position [174, 0]
click at [968, 261] on div "Execution Details" at bounding box center [863, 248] width 717 height 39
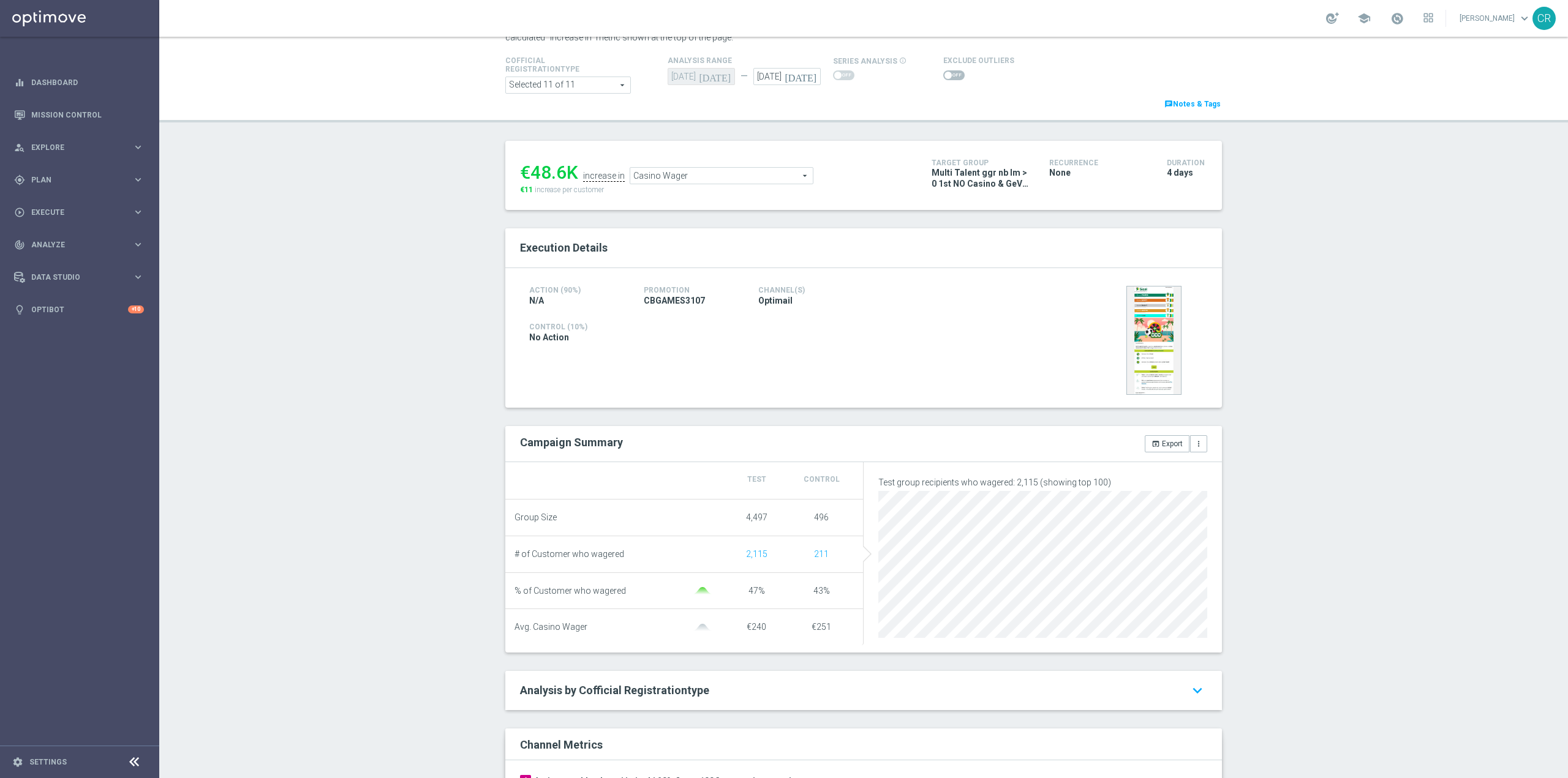
click at [742, 179] on span "Casino Wager" at bounding box center [722, 175] width 183 height 16
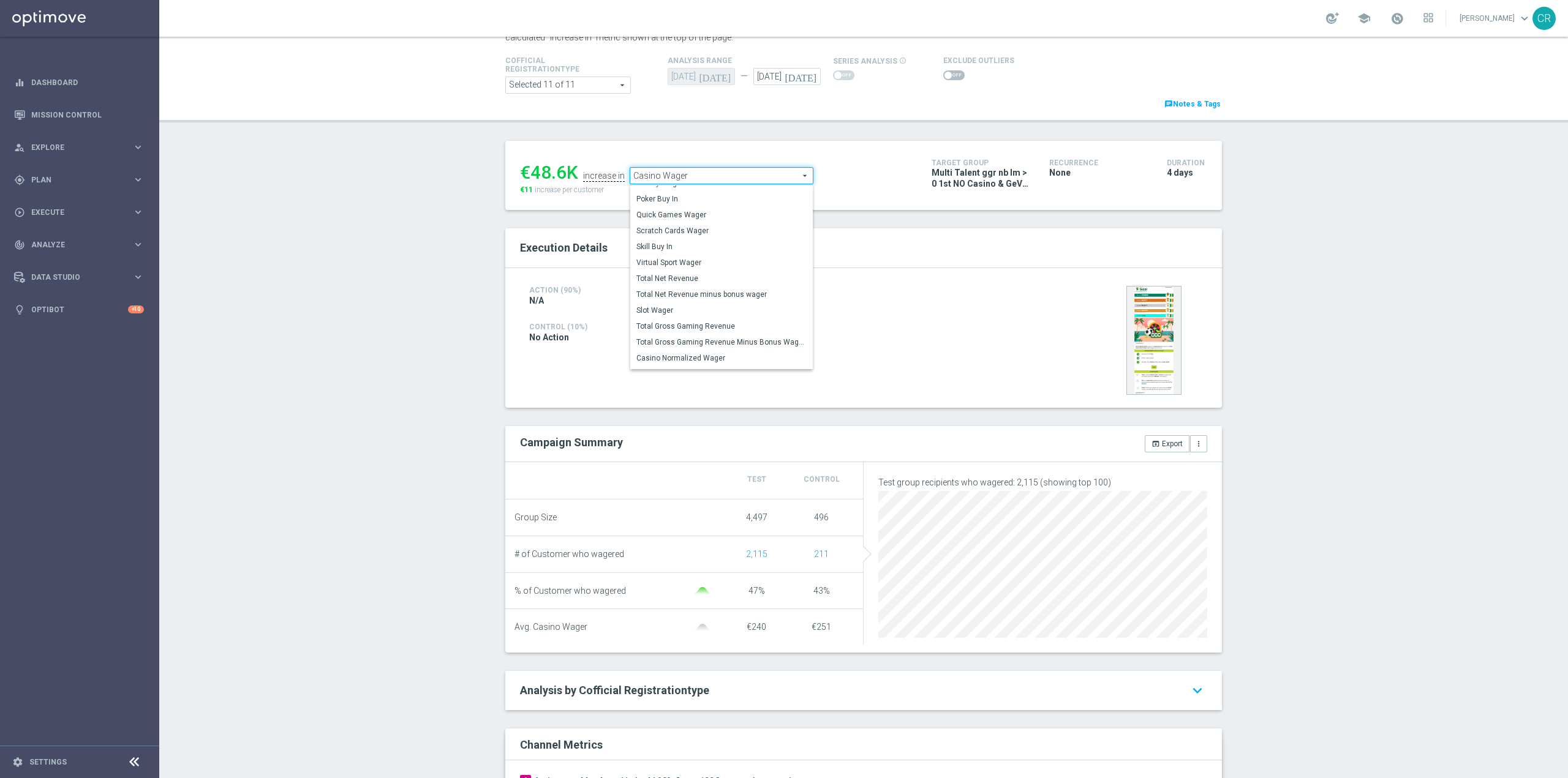
scroll to position [118, 0]
click at [700, 306] on span "Slot Wager" at bounding box center [722, 309] width 171 height 10
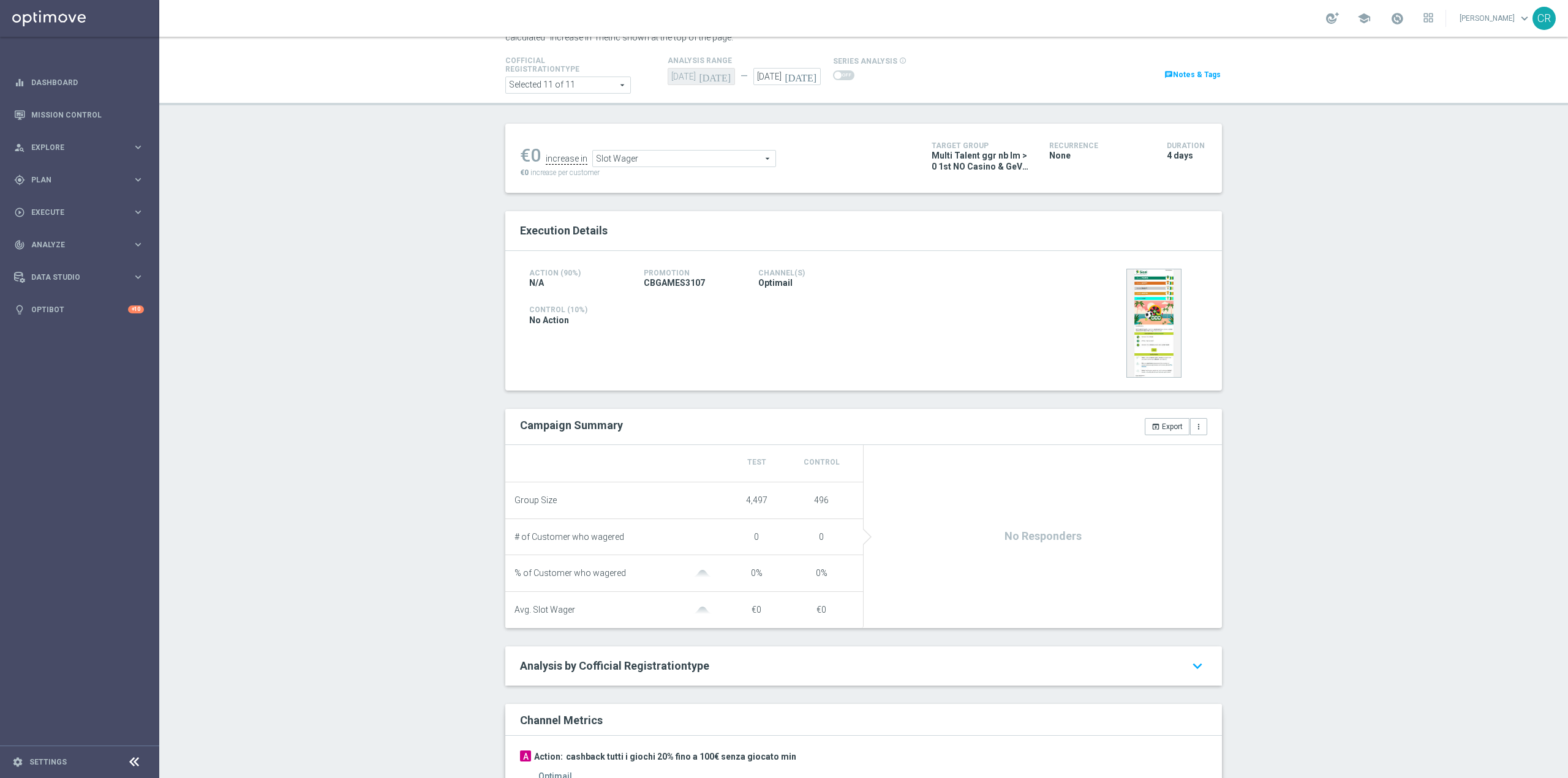
click at [712, 156] on span "Slot Wager" at bounding box center [684, 158] width 183 height 16
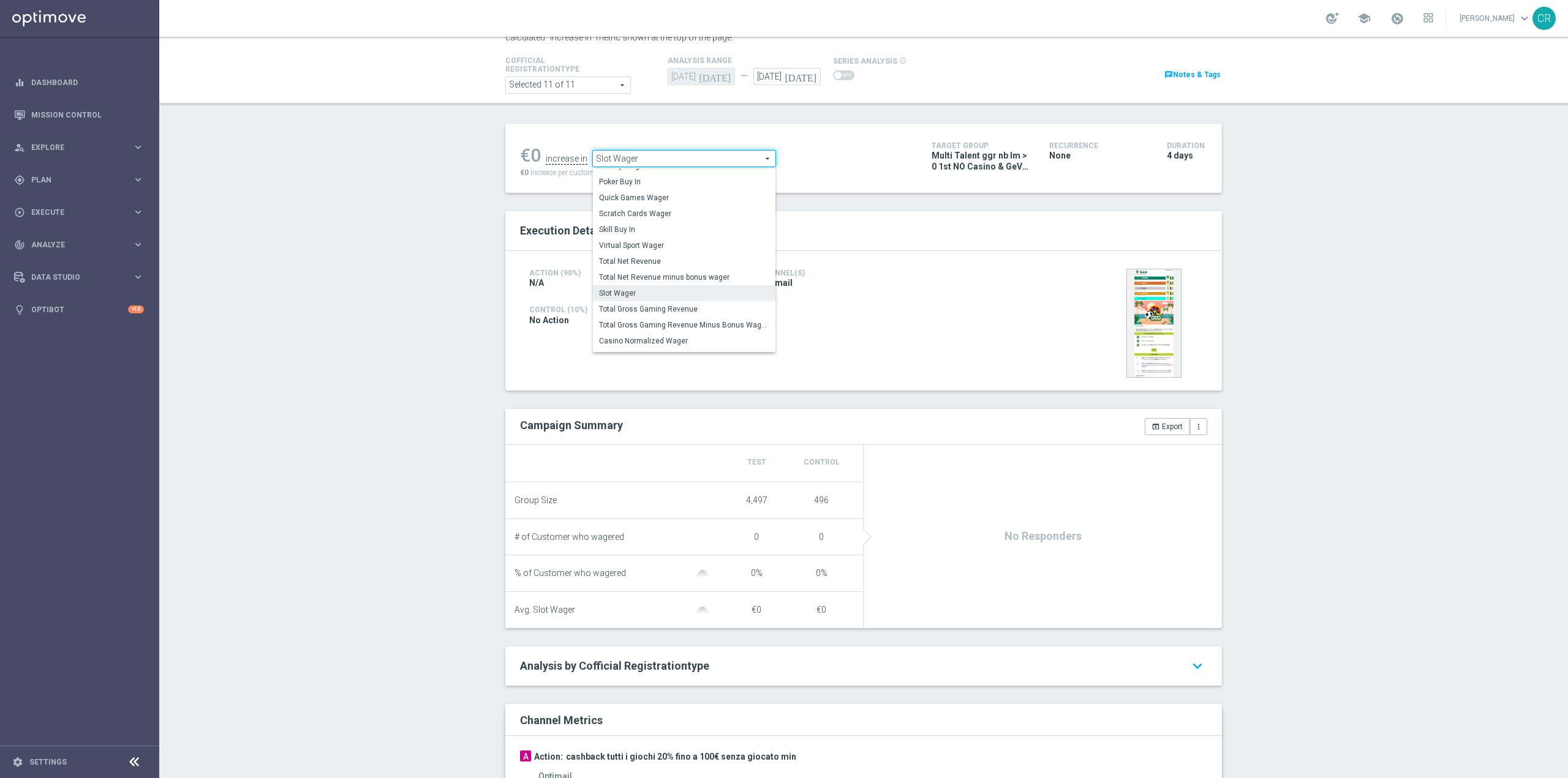
scroll to position [118, 0]
click at [680, 217] on span "Scratch Cards Wager" at bounding box center [685, 213] width 171 height 10
type input "Scratch Cards Wager"
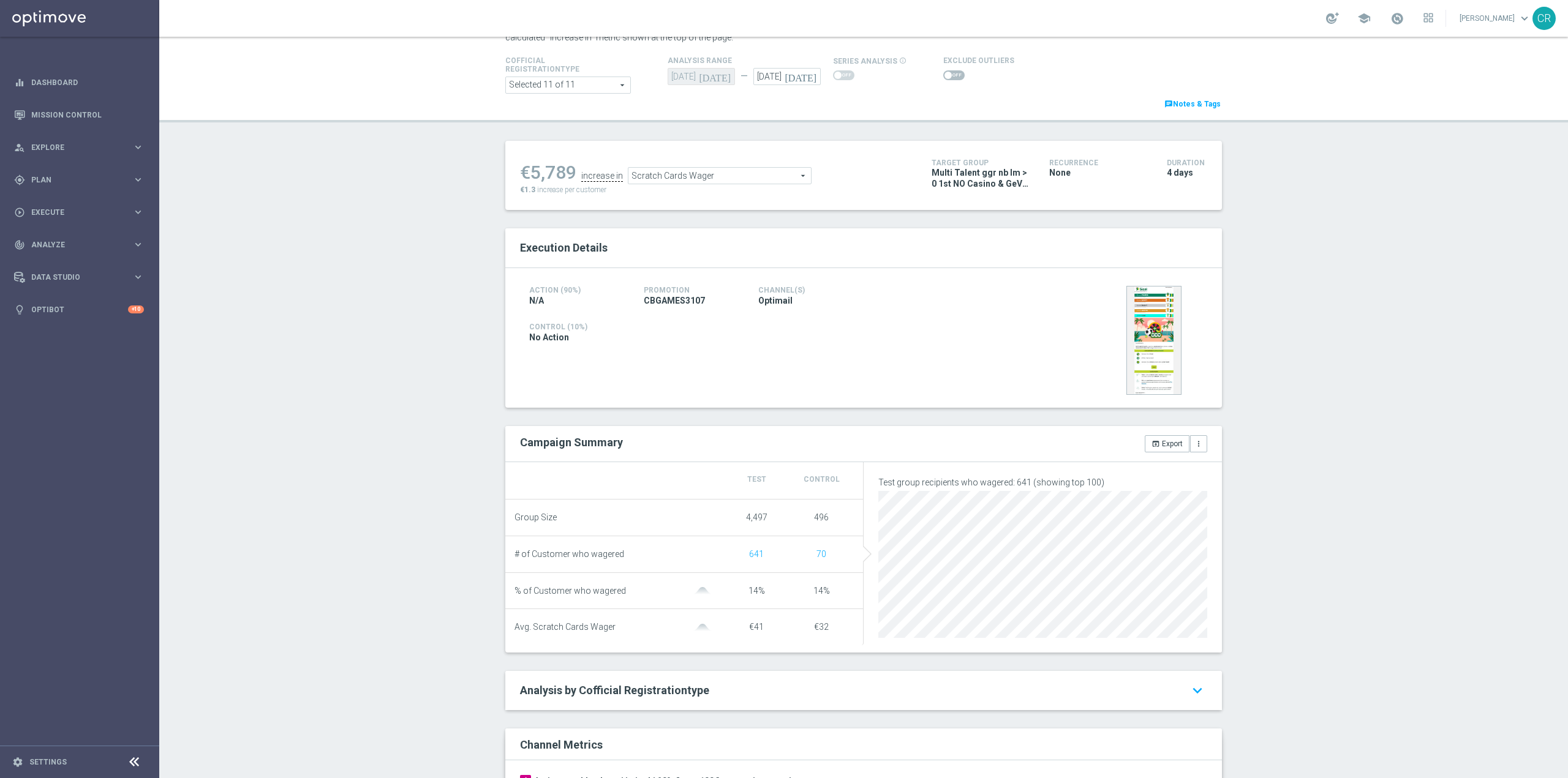
drag, startPoint x: 944, startPoint y: 71, endPoint x: 937, endPoint y: 67, distance: 8.1
click at [944, 68] on div at bounding box center [979, 75] width 71 height 15
click at [944, 76] on span at bounding box center [954, 75] width 21 height 10
click at [944, 76] on input "checkbox" at bounding box center [954, 75] width 21 height 10
checkbox input "true"
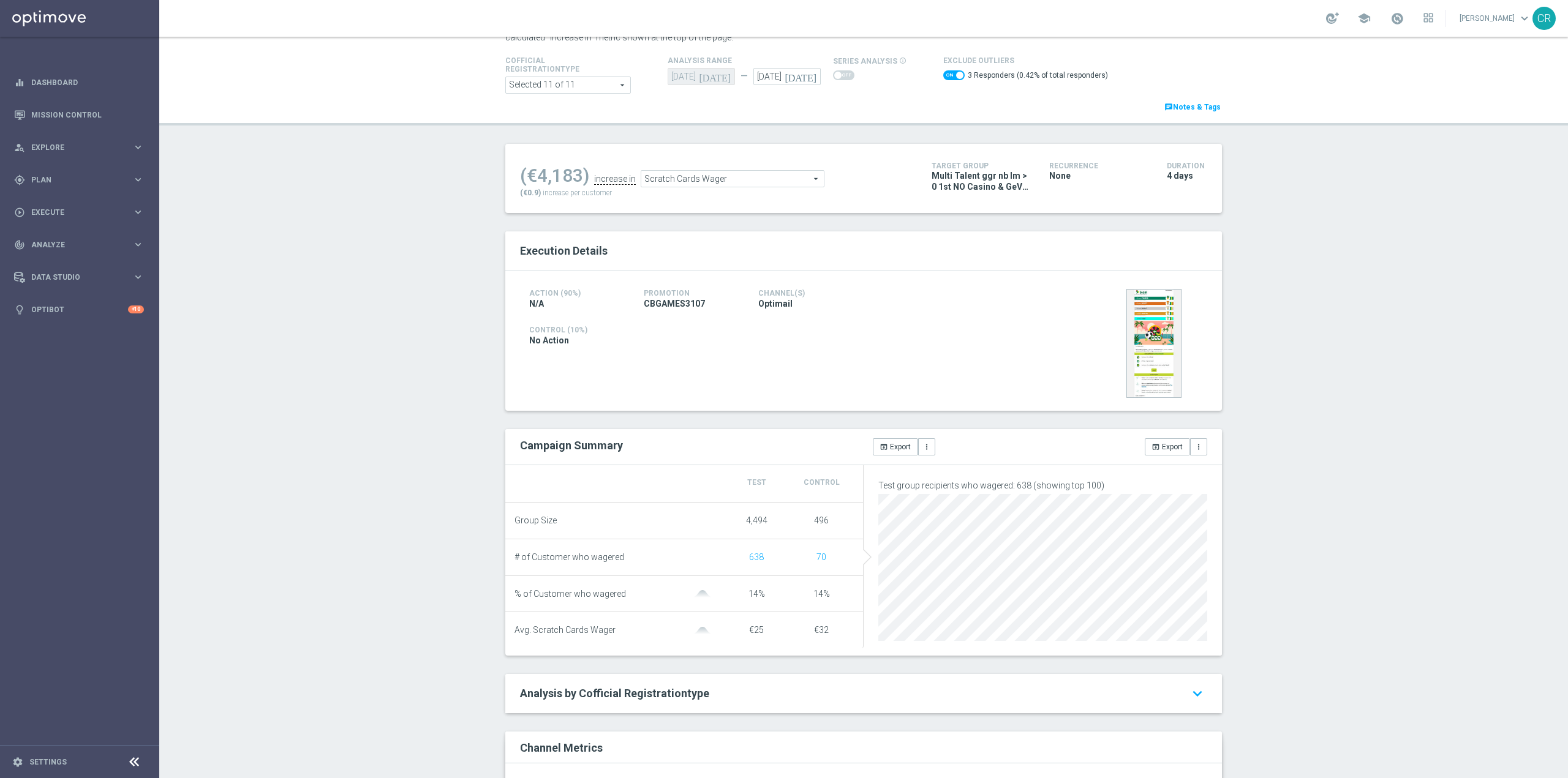
click at [792, 174] on span "Scratch Cards Wager" at bounding box center [733, 178] width 183 height 16
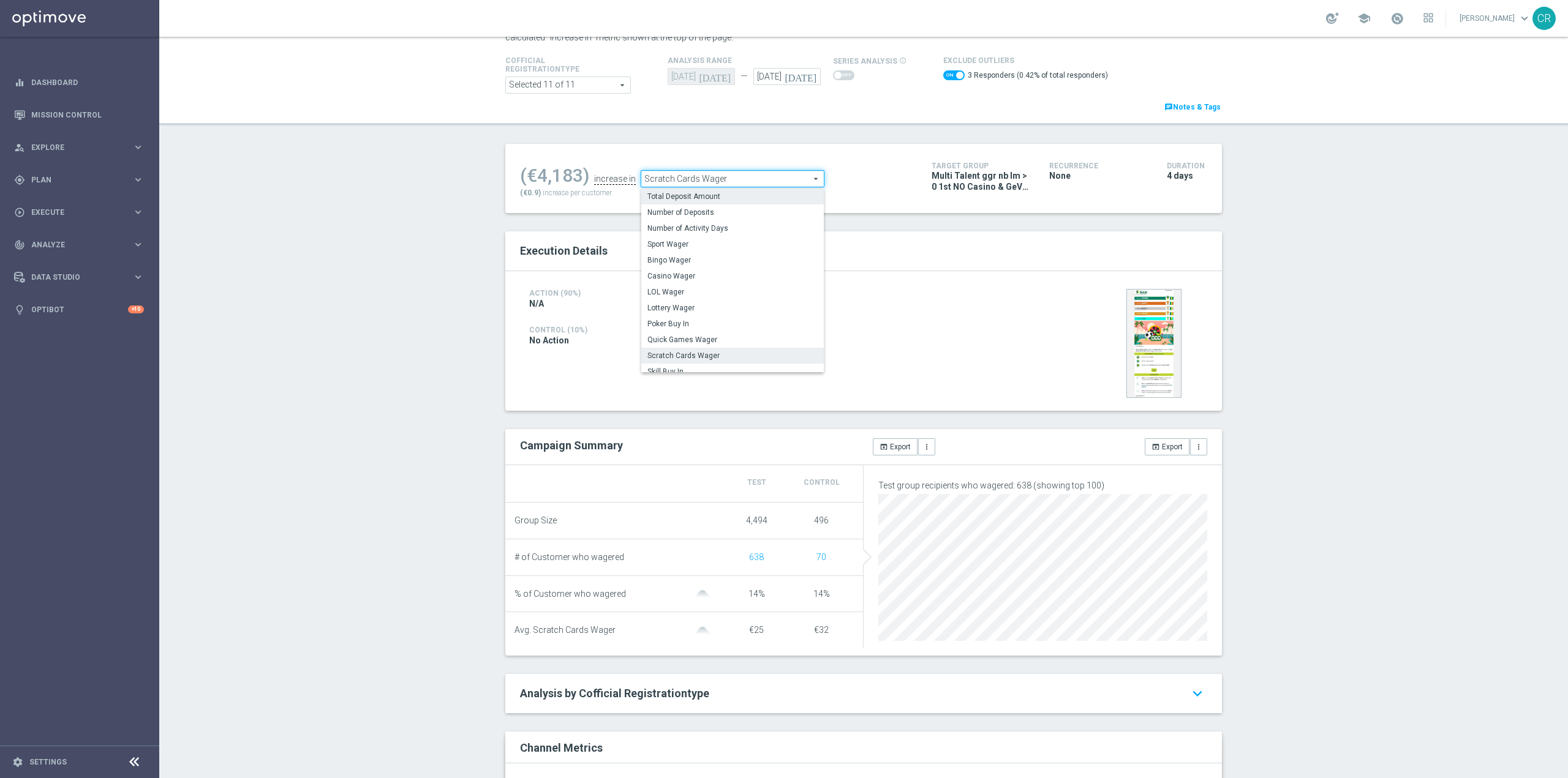
click at [756, 196] on span "Total Deposit Amount" at bounding box center [733, 196] width 171 height 10
type input "Total Deposit Amount"
checkbox input "false"
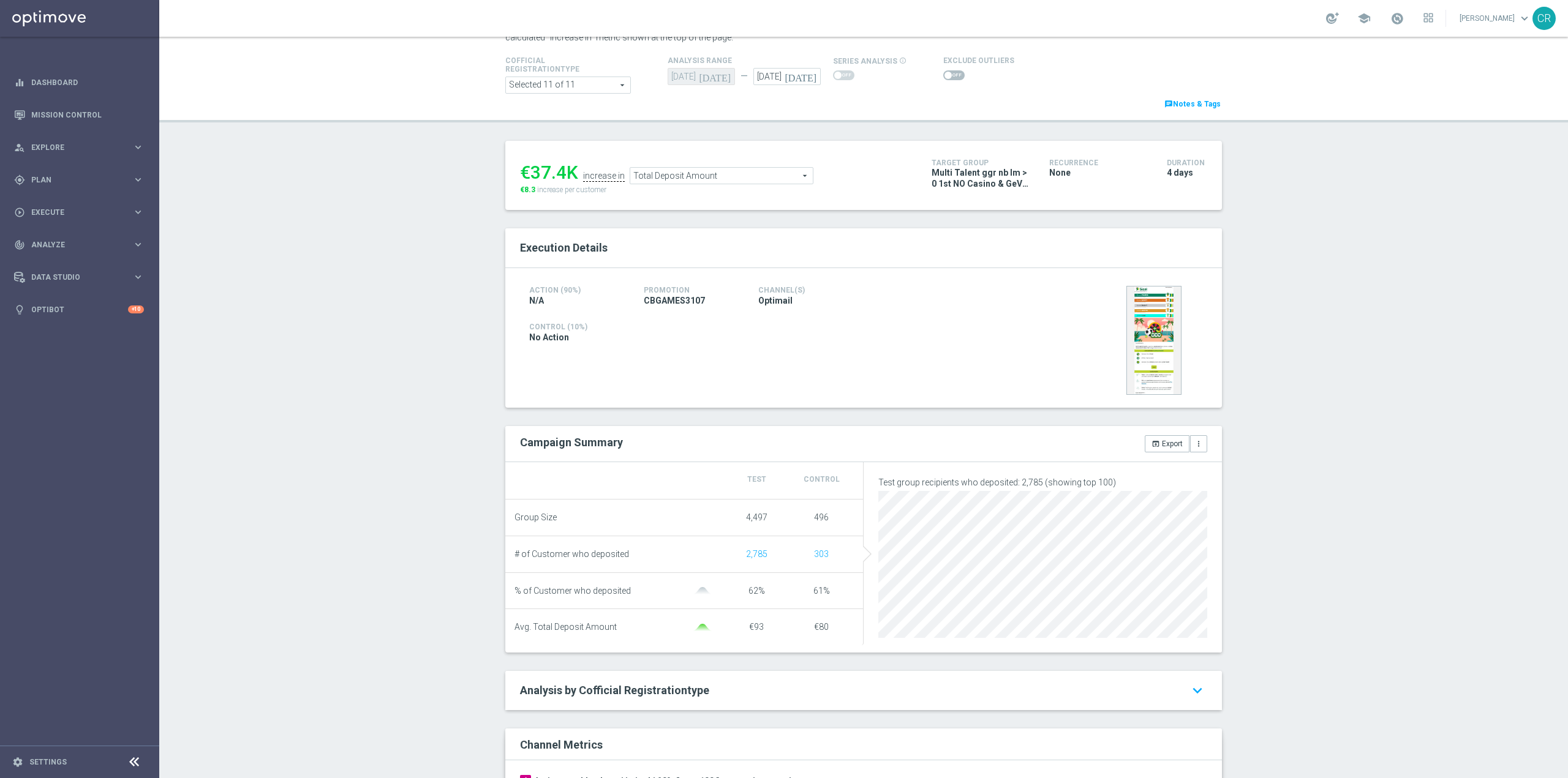
click at [761, 181] on span "Total Deposit Amount" at bounding box center [722, 175] width 183 height 16
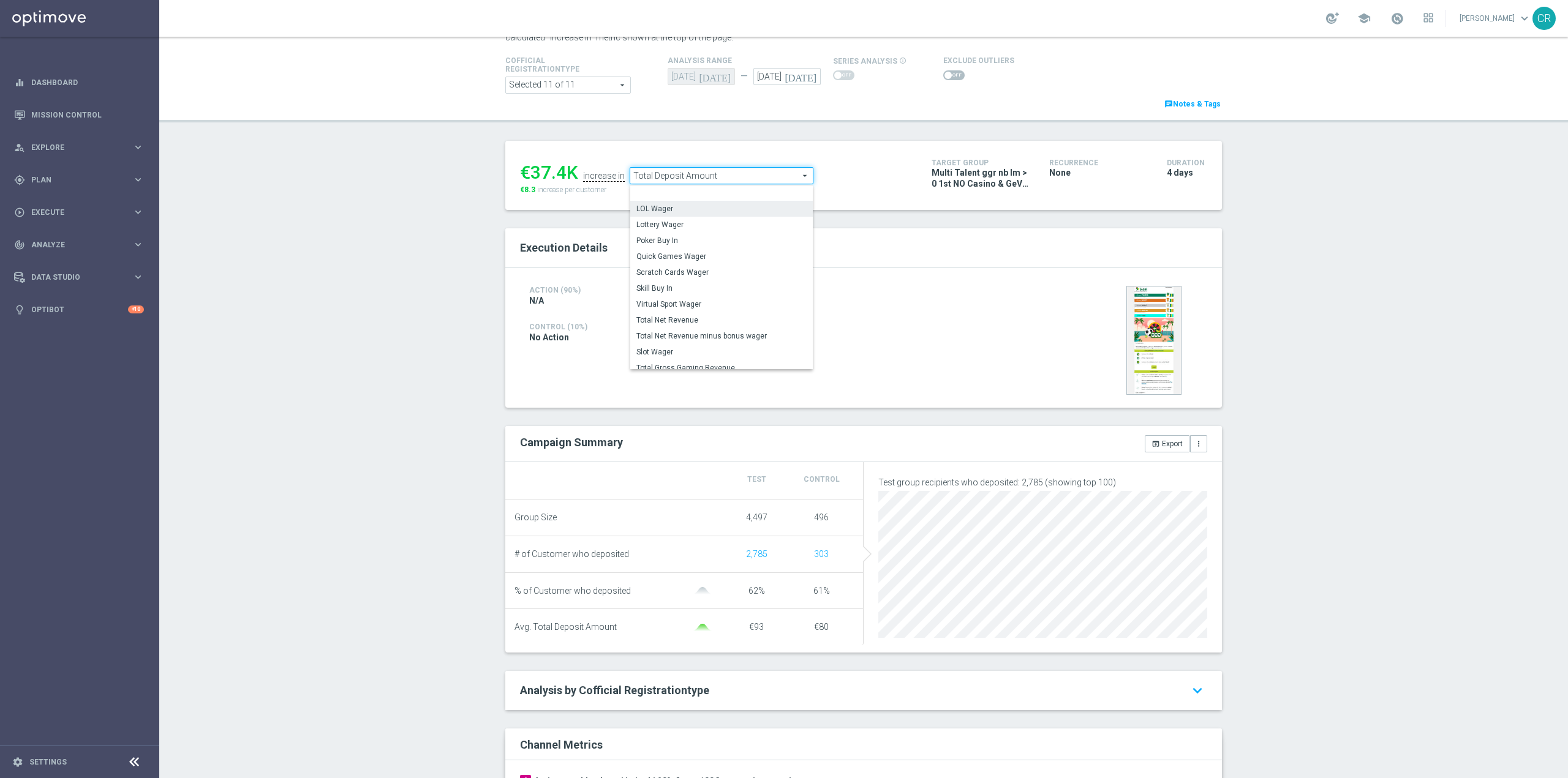
scroll to position [104, 0]
click at [742, 276] on span "Virtual Sport Wager" at bounding box center [722, 277] width 171 height 10
type input "Virtual Sport Wager"
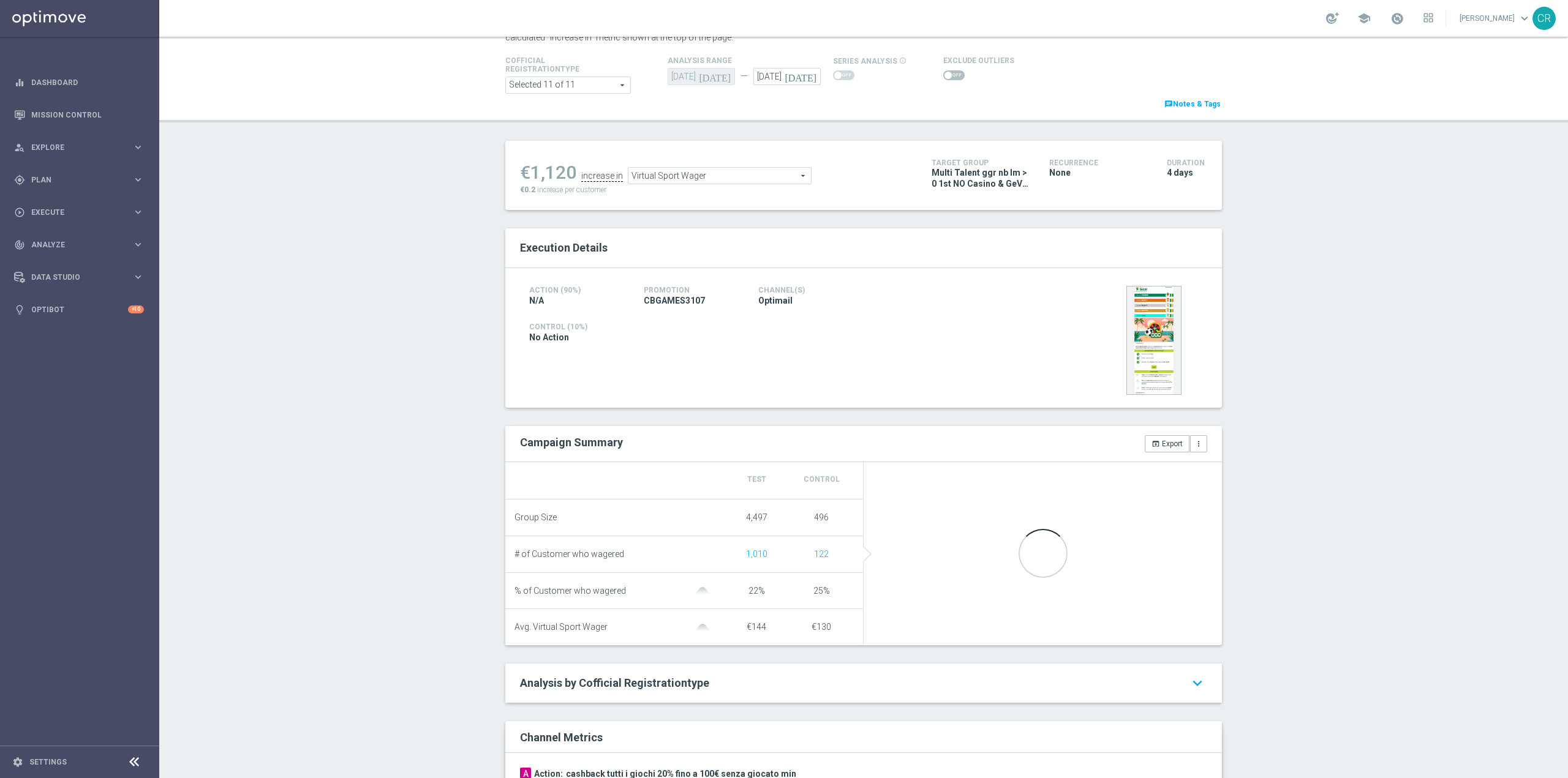
click at [947, 78] on span at bounding box center [954, 75] width 21 height 10
click at [947, 78] on input "checkbox" at bounding box center [954, 75] width 21 height 10
checkbox input "true"
